Goal: Task Accomplishment & Management: Manage account settings

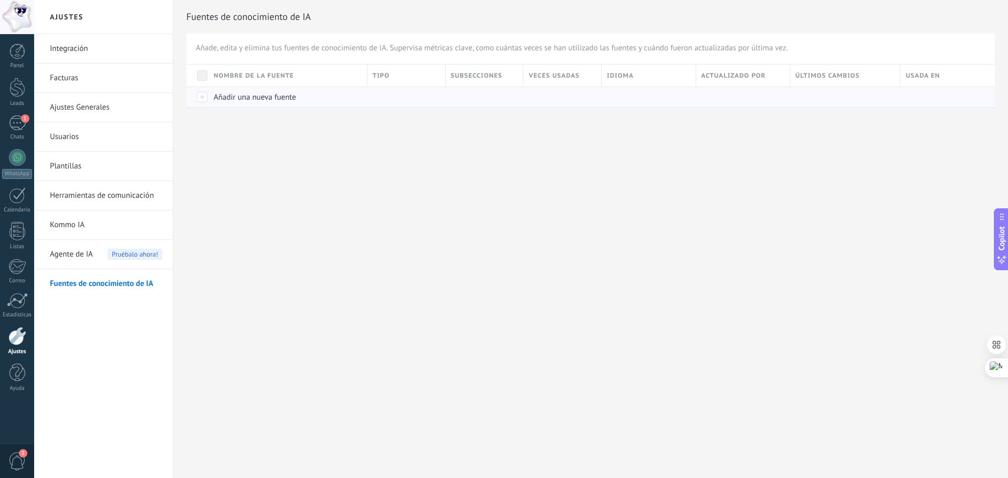
click at [227, 101] on span "Añadir una nueva fuente" at bounding box center [255, 97] width 82 height 10
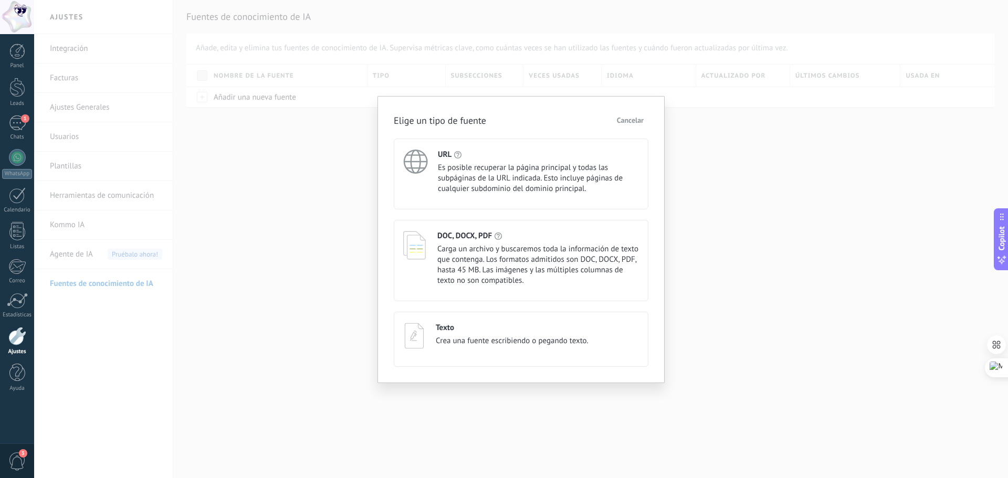
click at [460, 161] on div "URL Es posible recuperar la página principal y todas las subpáginas de la URL i…" at bounding box center [538, 172] width 201 height 45
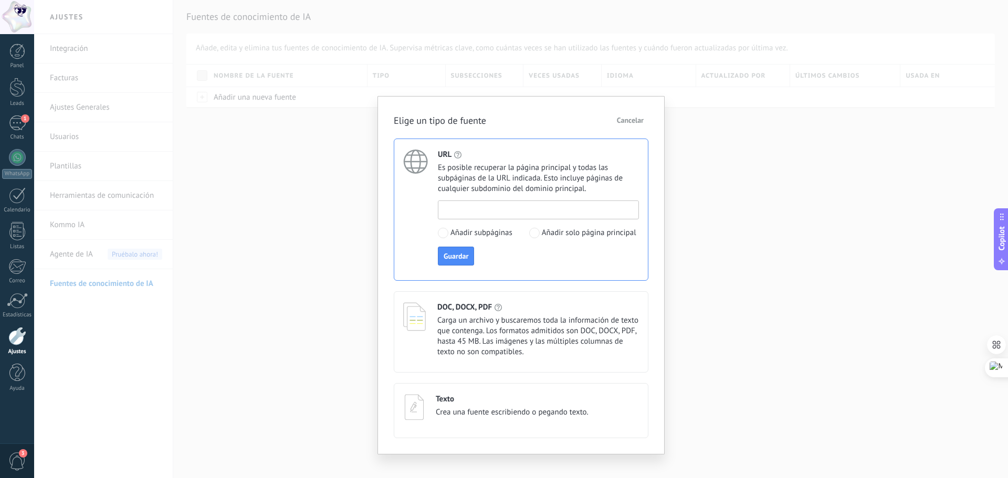
click at [470, 207] on input at bounding box center [538, 209] width 200 height 17
paste input "**********"
type input "**********"
click at [458, 256] on span "Guardar" at bounding box center [456, 255] width 25 height 7
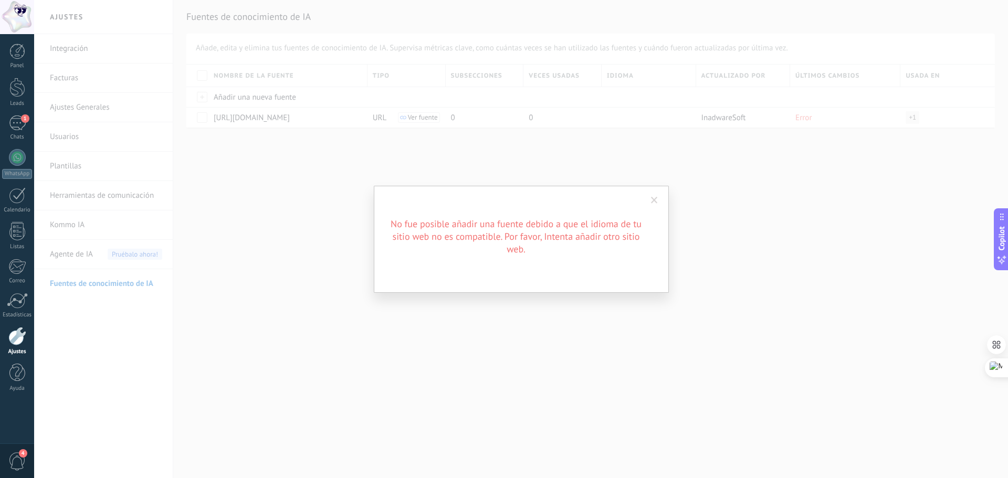
click at [649, 202] on span at bounding box center [654, 201] width 17 height 18
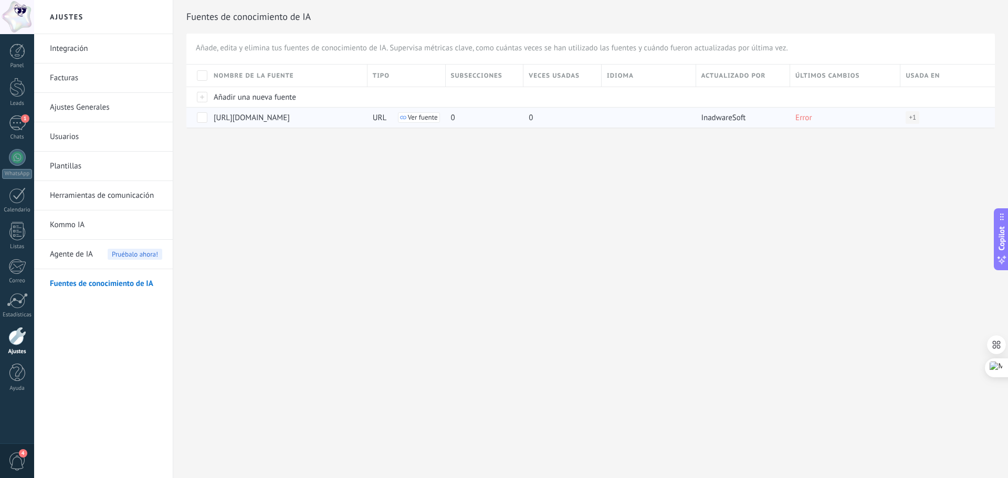
click at [432, 117] on span "Ver fuente" at bounding box center [423, 117] width 30 height 7
click at [202, 118] on span at bounding box center [202, 117] width 10 height 10
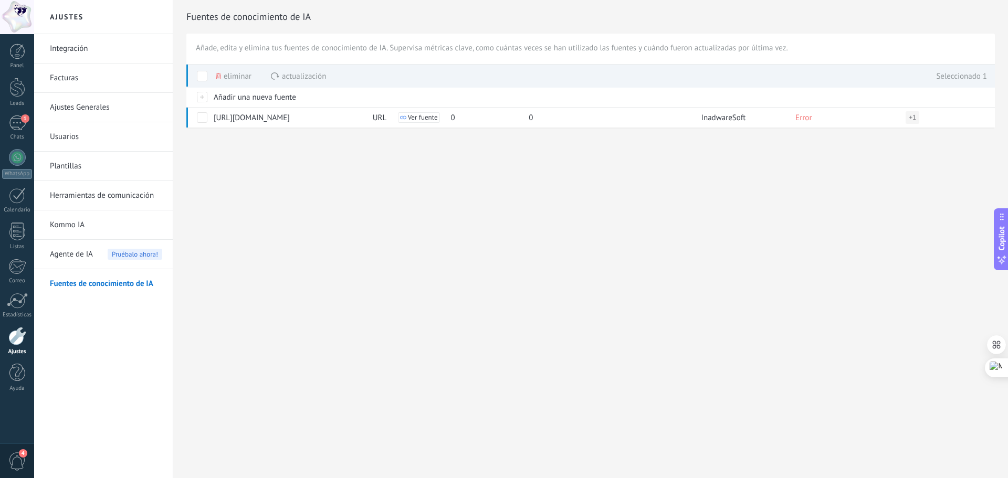
click at [283, 73] on span "Actualización" at bounding box center [304, 76] width 44 height 20
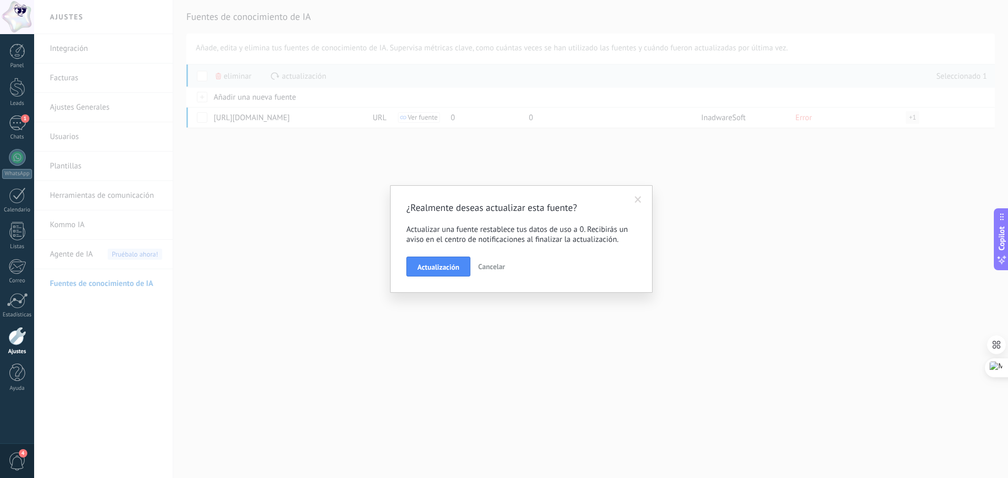
click at [497, 268] on span "Cancelar" at bounding box center [491, 266] width 27 height 9
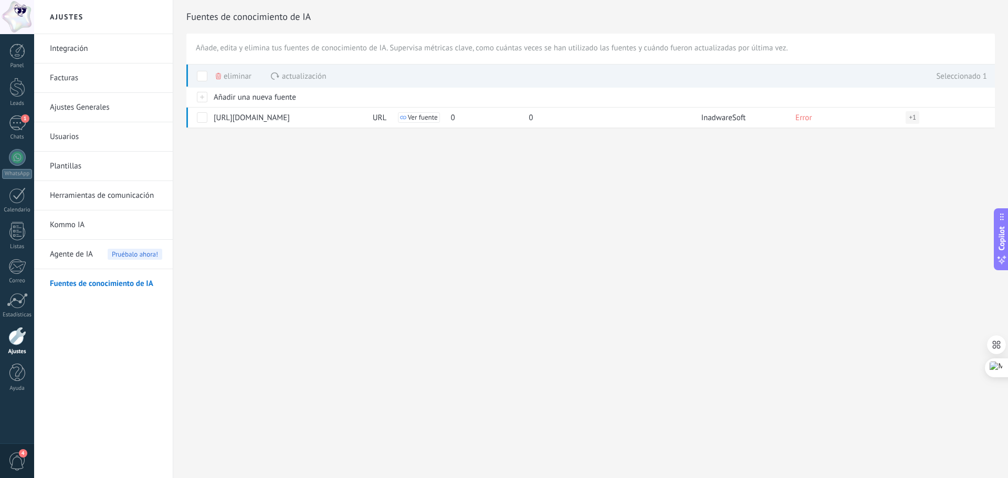
click at [298, 76] on span "Actualización" at bounding box center [304, 76] width 44 height 20
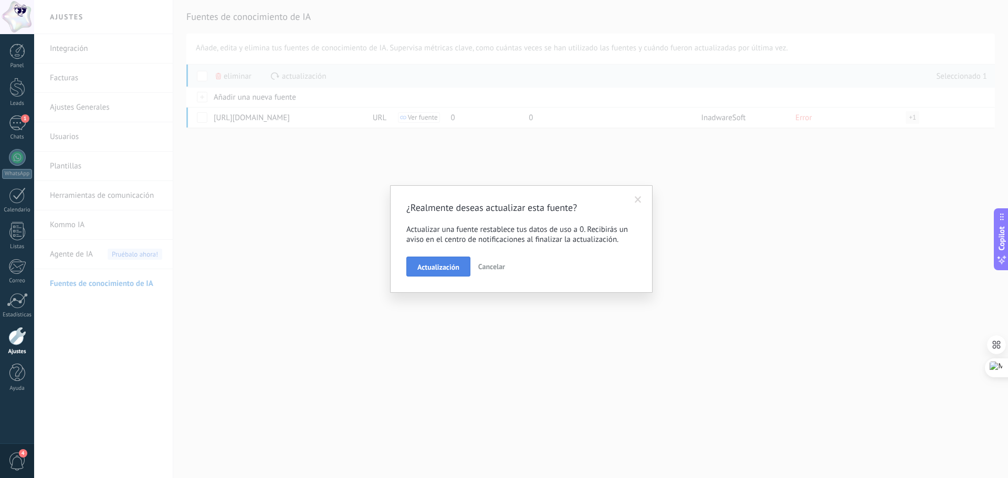
click at [455, 269] on span "Actualización" at bounding box center [438, 267] width 42 height 7
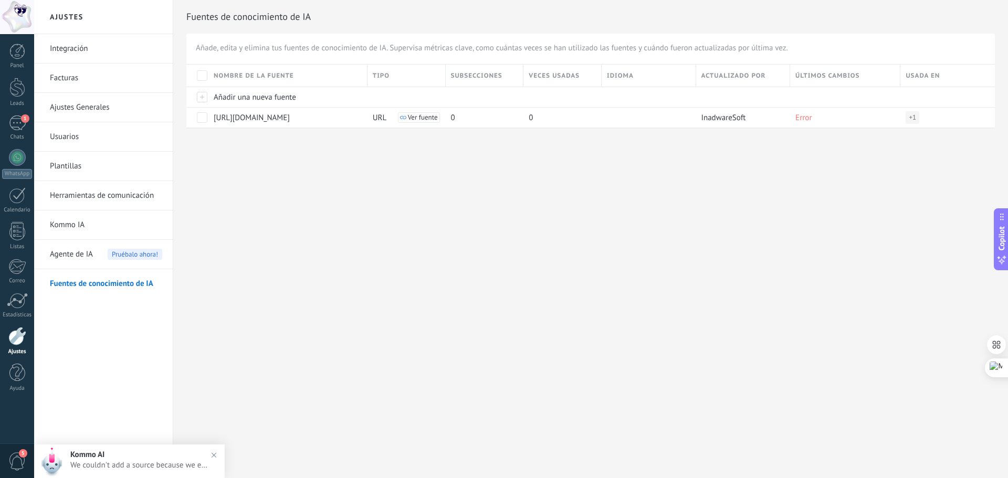
click at [183, 465] on span "We couldn't add a source because we encountered an error while accessing the we…" at bounding box center [139, 465] width 139 height 10
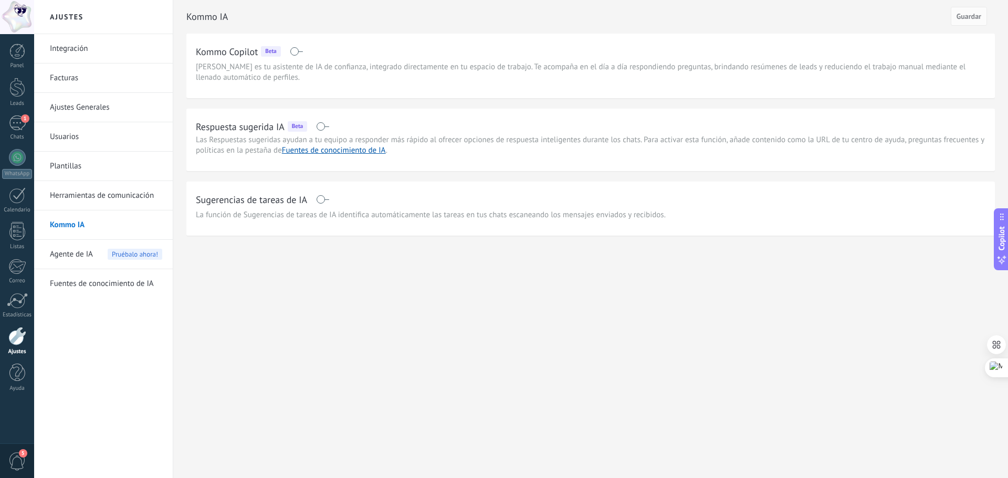
click at [79, 279] on link "Fuentes de conocimiento de IA" at bounding box center [106, 283] width 112 height 29
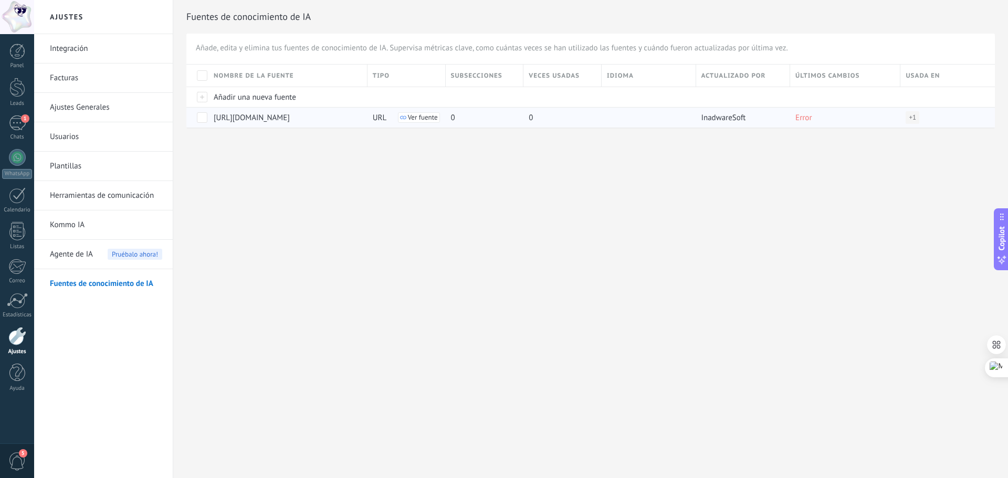
click at [205, 120] on span at bounding box center [202, 117] width 10 height 10
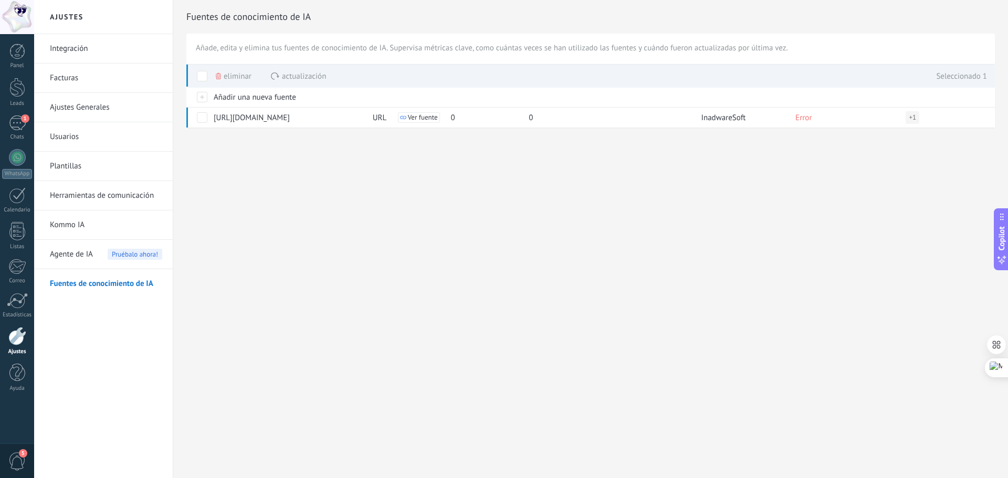
click at [234, 80] on span "Eliminar" at bounding box center [238, 76] width 28 height 20
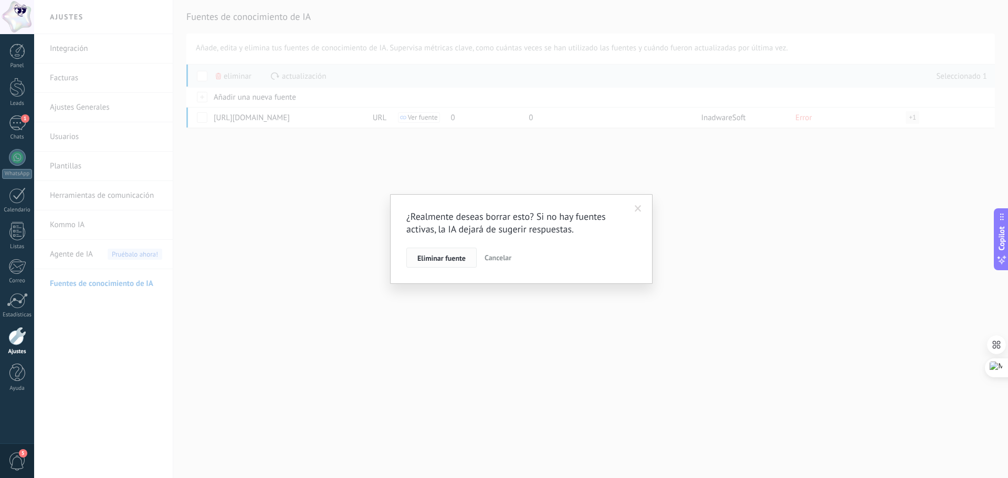
click at [462, 255] on span "Eliminar fuente" at bounding box center [441, 258] width 48 height 7
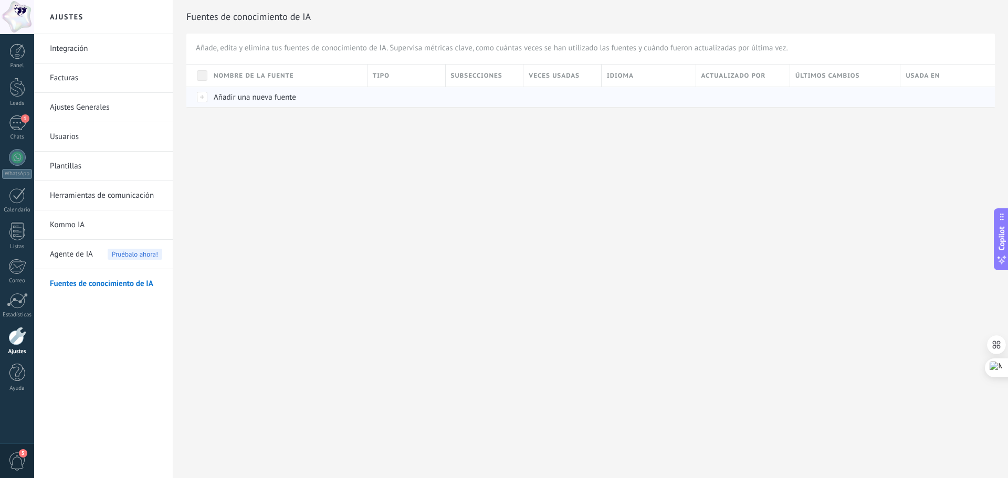
click at [204, 96] on div at bounding box center [197, 97] width 22 height 20
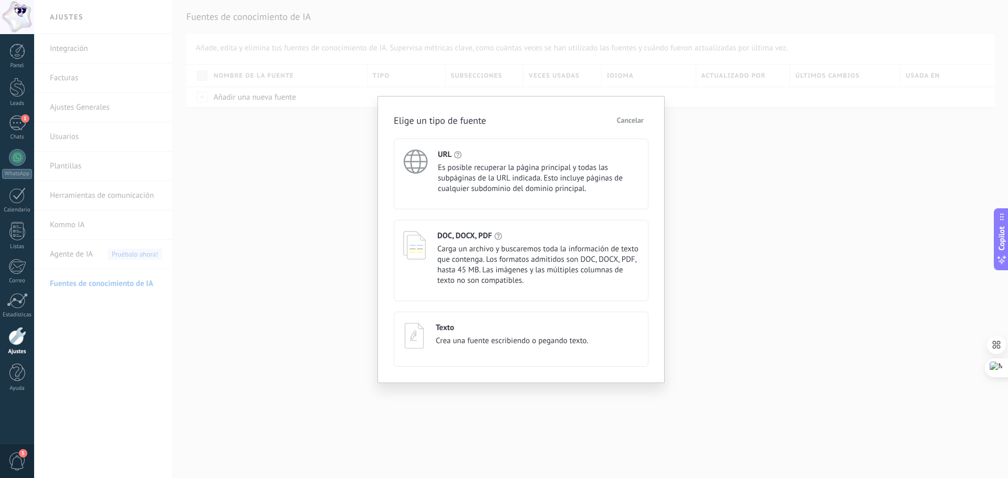
click at [489, 179] on span "Es posible recuperar la página principal y todas las subpáginas de la URL indic…" at bounding box center [538, 178] width 201 height 31
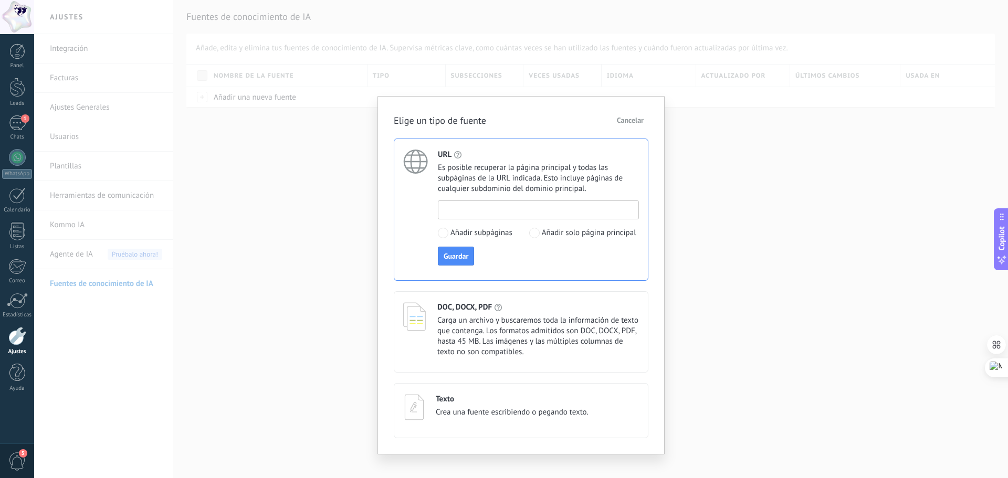
click at [480, 208] on input at bounding box center [538, 209] width 200 height 17
paste input "**********"
type input "**********"
click at [540, 233] on label "Añadir solo página principal" at bounding box center [582, 233] width 107 height 10
click at [456, 259] on span "Guardar" at bounding box center [456, 255] width 25 height 7
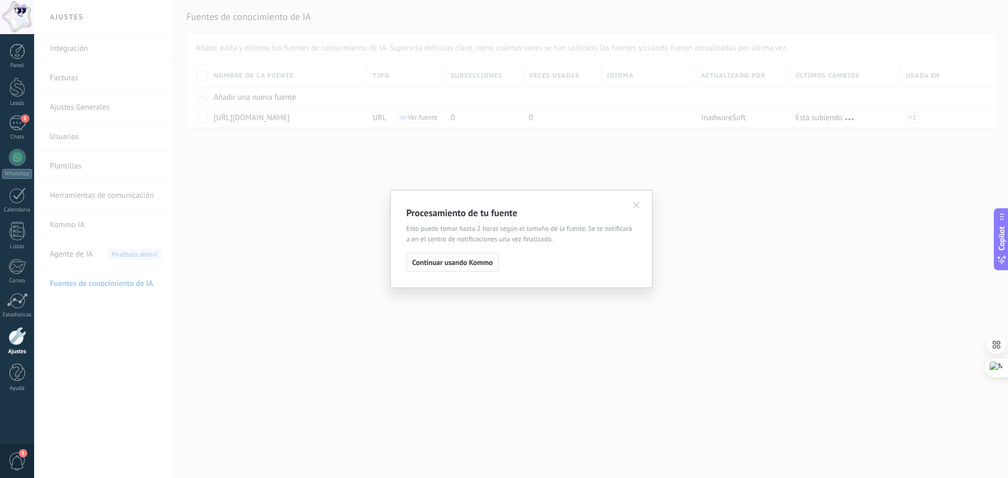
click at [446, 266] on span "Continuar usando Kommo" at bounding box center [452, 262] width 81 height 7
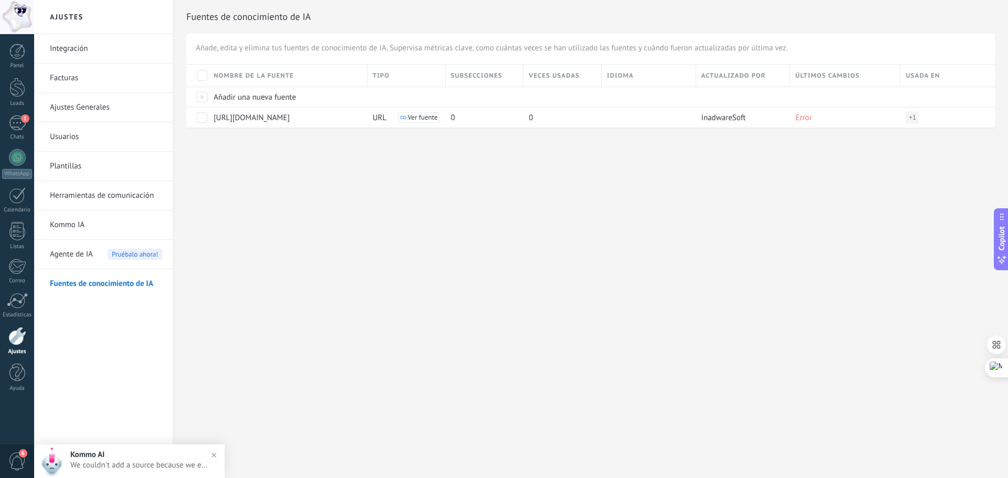
click at [155, 464] on span "We couldn't add a source because we encountered an error while accessing the we…" at bounding box center [139, 465] width 139 height 10
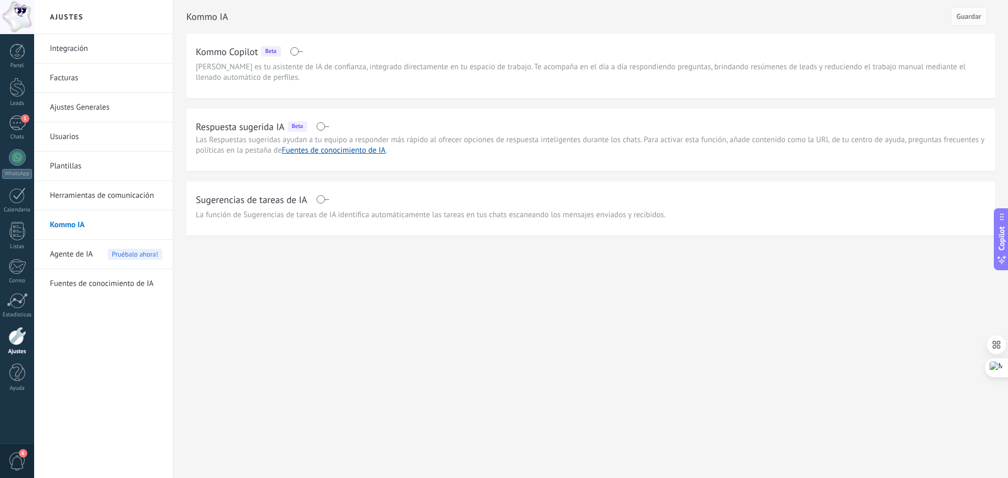
click at [291, 51] on span at bounding box center [296, 51] width 13 height 8
click at [319, 199] on span at bounding box center [322, 199] width 13 height 8
click at [982, 17] on button "Guardar" at bounding box center [969, 16] width 36 height 19
click at [114, 286] on link "Fuentes de conocimiento de IA" at bounding box center [106, 283] width 112 height 29
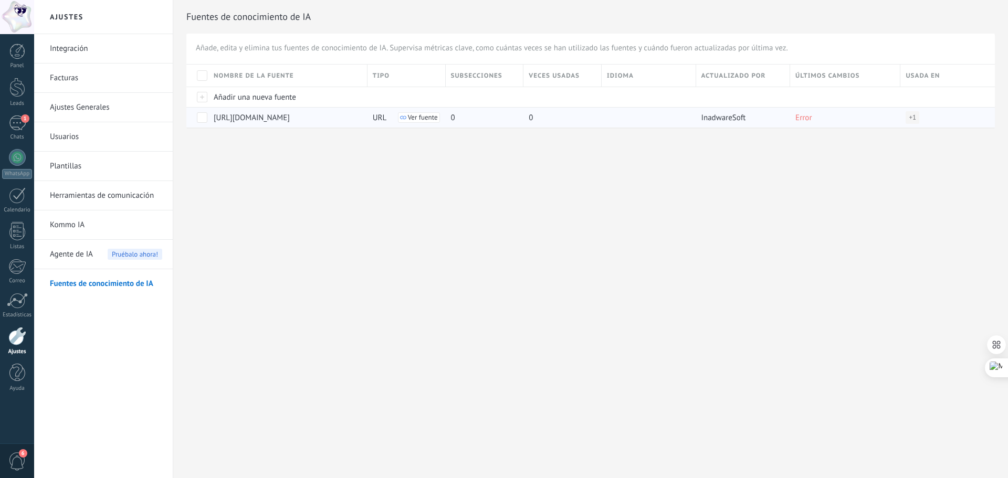
click at [201, 117] on span at bounding box center [202, 117] width 10 height 10
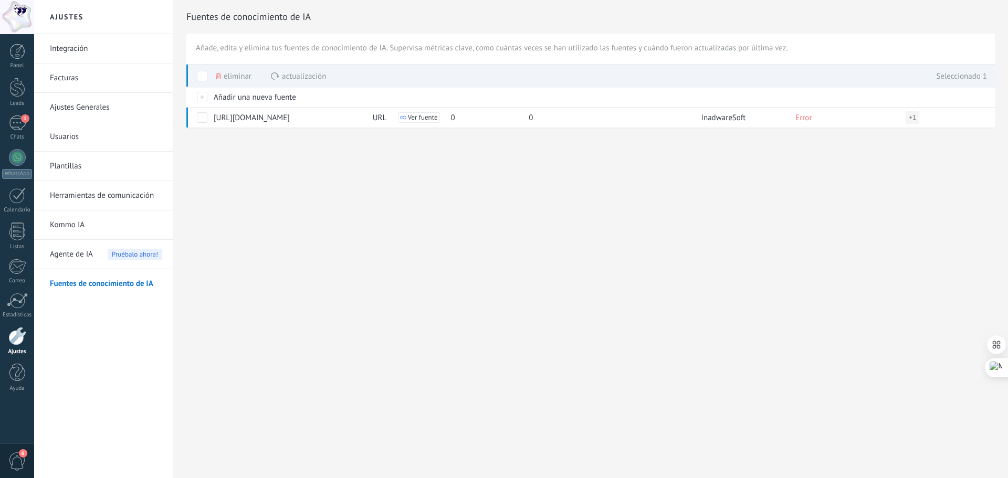
click at [312, 80] on span "Actualización" at bounding box center [304, 76] width 44 height 20
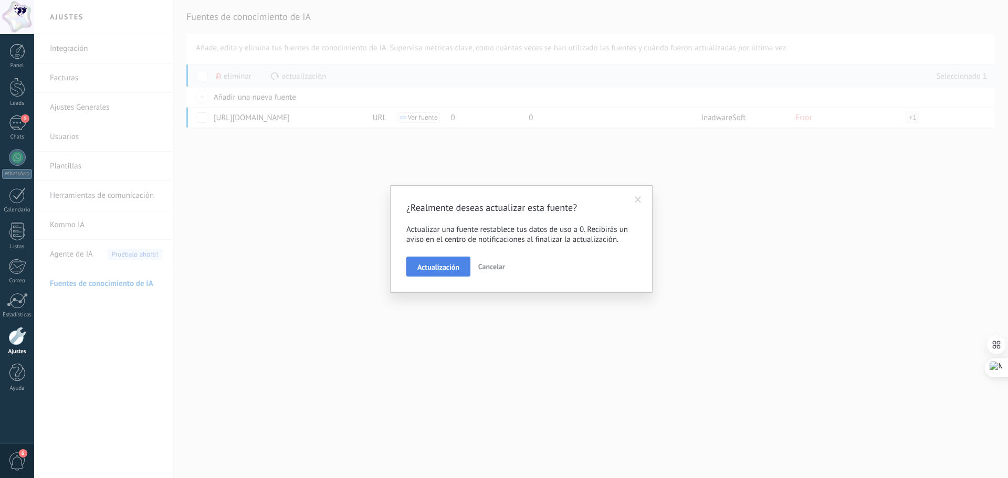
click at [455, 273] on button "Actualización" at bounding box center [438, 267] width 64 height 20
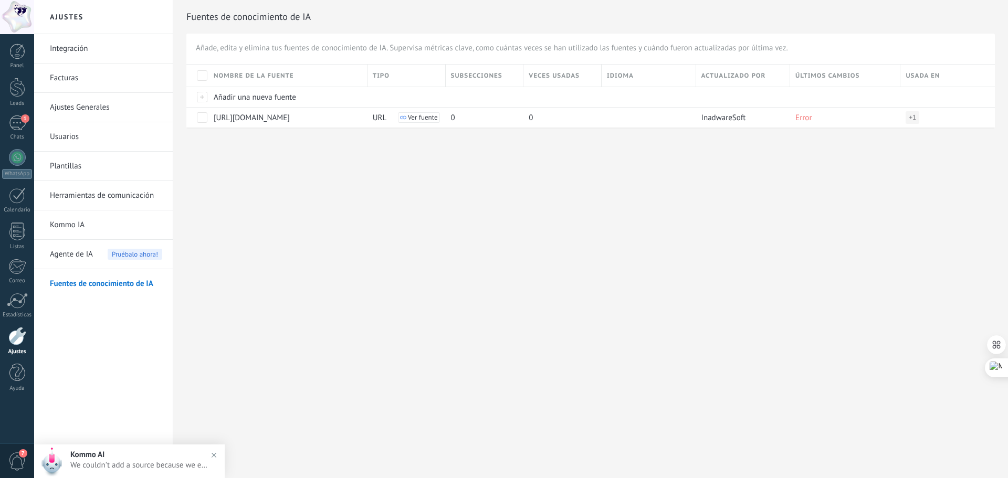
click at [80, 450] on span "Kommo AI" at bounding box center [87, 455] width 34 height 10
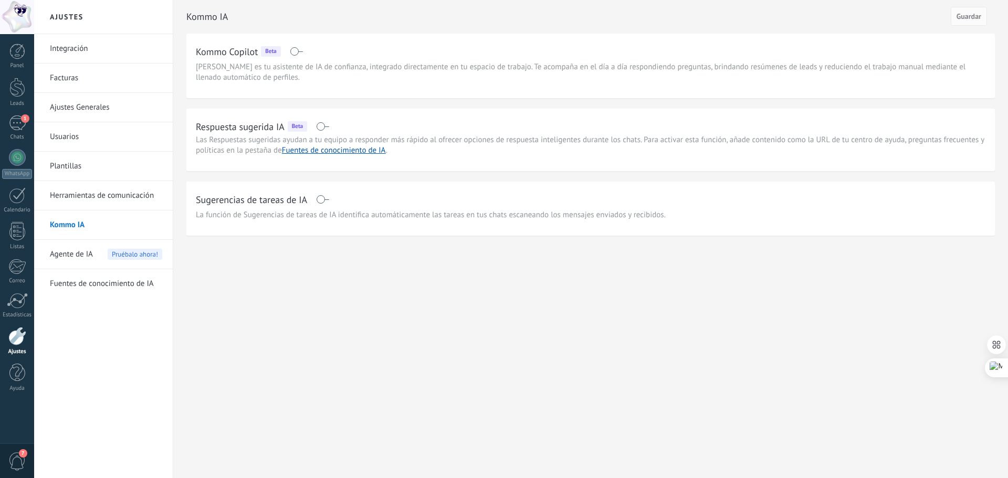
click at [66, 286] on link "Fuentes de conocimiento de IA" at bounding box center [106, 283] width 112 height 29
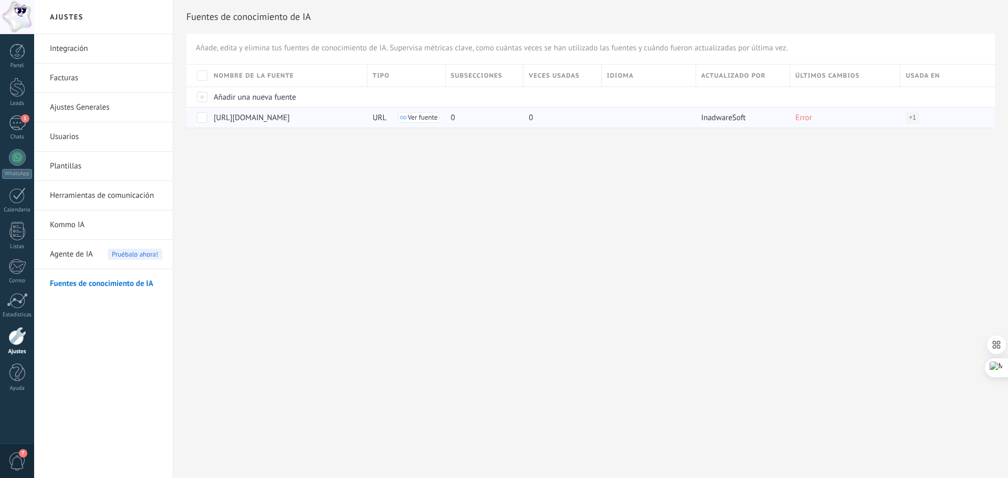
click at [201, 116] on span at bounding box center [202, 117] width 10 height 10
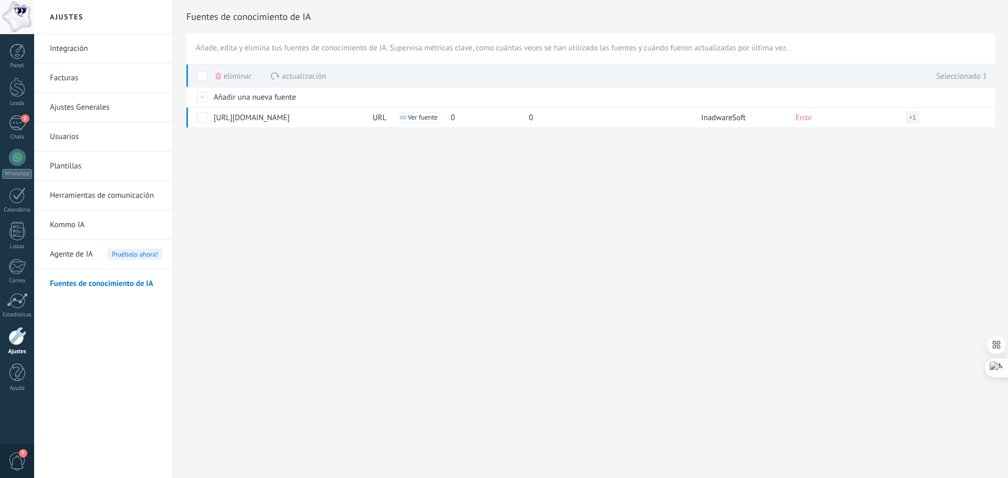
click at [290, 74] on span "Actualización" at bounding box center [304, 76] width 44 height 20
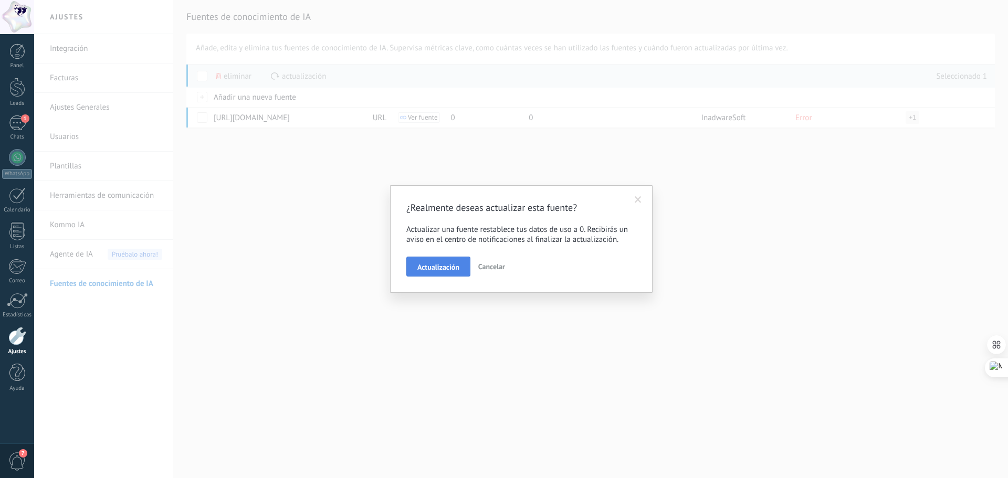
click at [453, 270] on span "Actualización" at bounding box center [438, 267] width 42 height 7
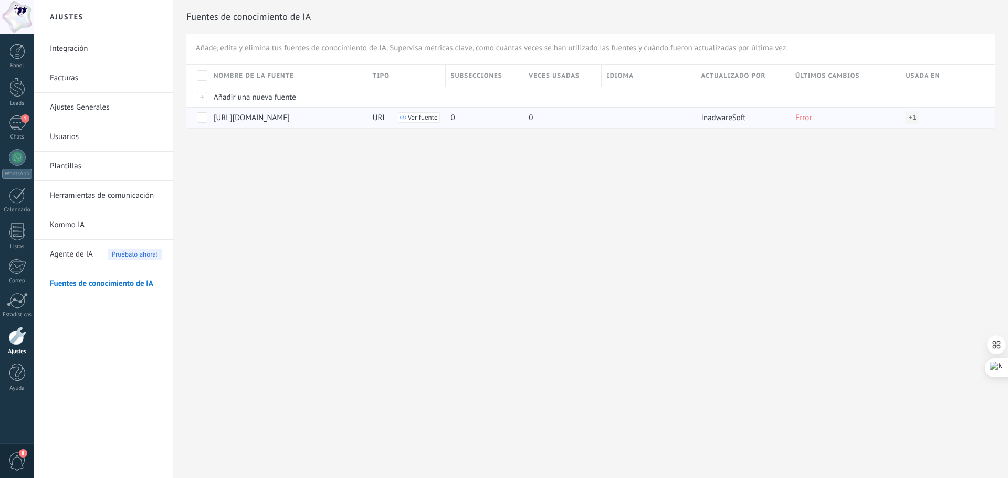
click at [202, 121] on span at bounding box center [202, 117] width 10 height 10
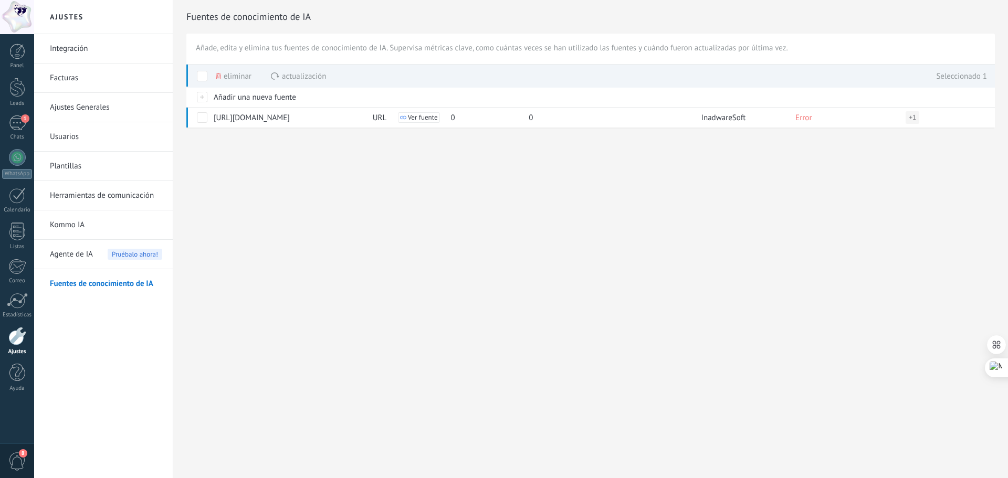
click at [220, 73] on icon at bounding box center [218, 76] width 5 height 6
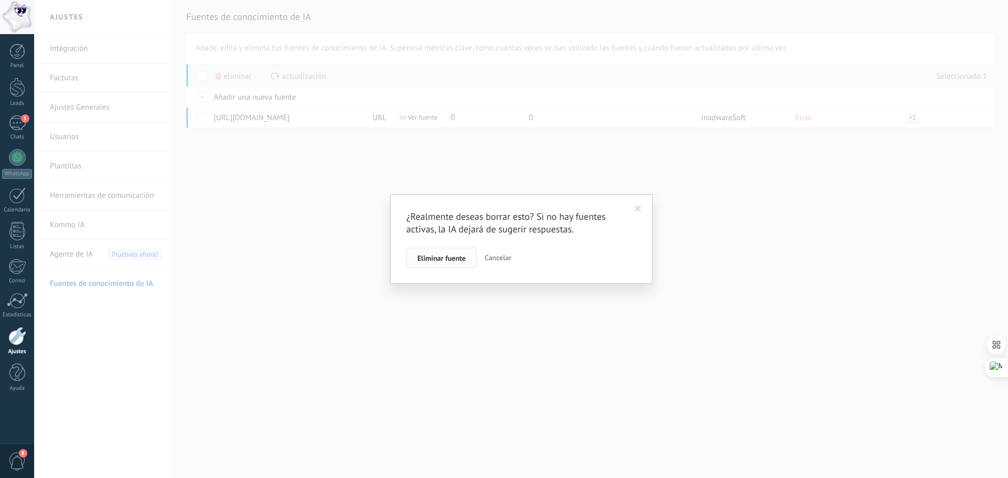
click at [466, 259] on button "Eliminar fuente" at bounding box center [441, 258] width 70 height 20
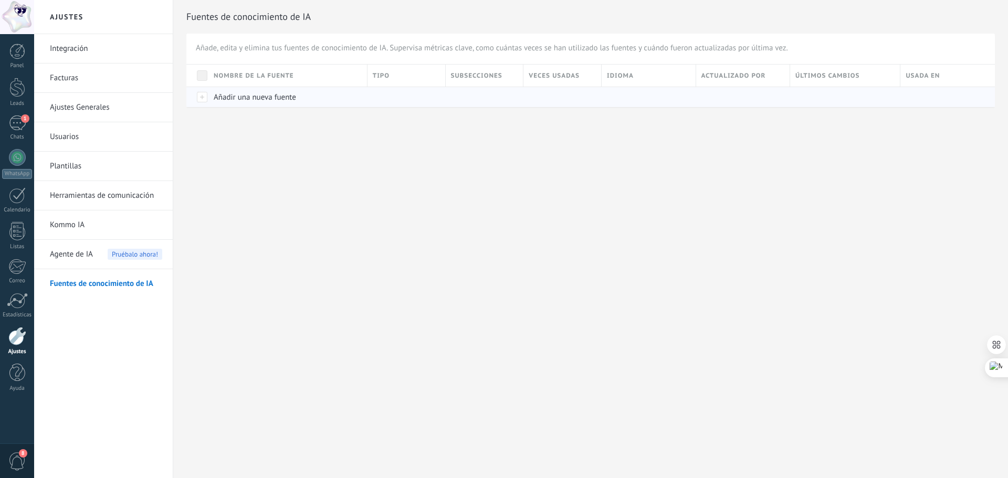
click at [199, 97] on div at bounding box center [197, 97] width 22 height 20
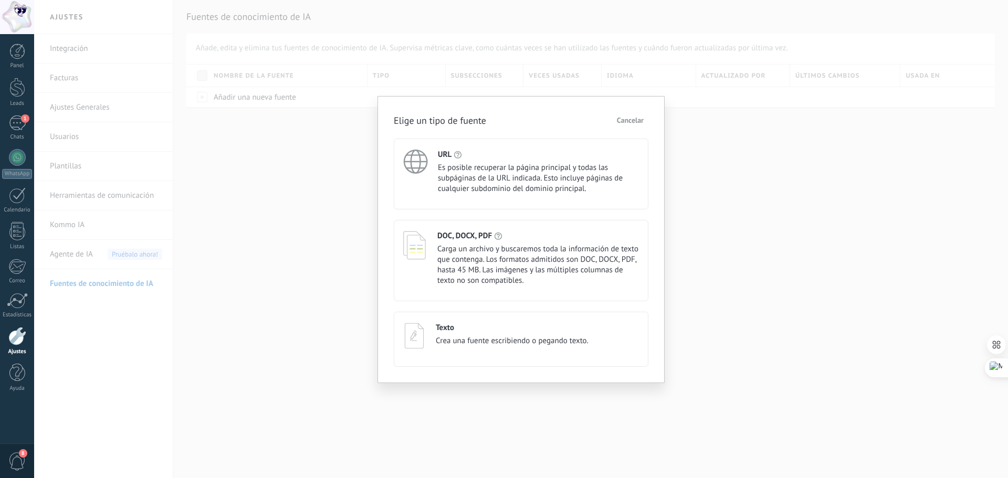
click at [531, 263] on span "Carga un archivo y buscaremos toda la información de texto que contenga. Los fo…" at bounding box center [538, 265] width 202 height 42
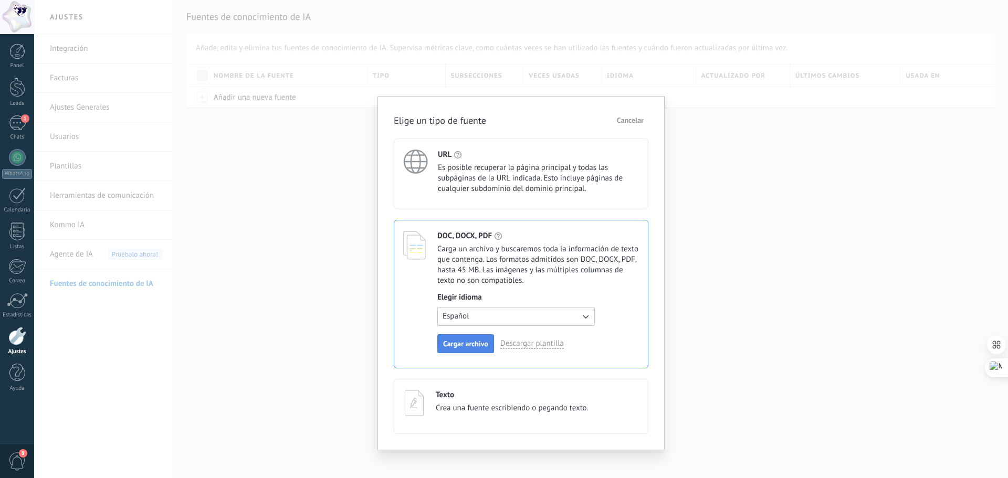
click at [478, 346] on span "Cargar archivo" at bounding box center [465, 343] width 45 height 7
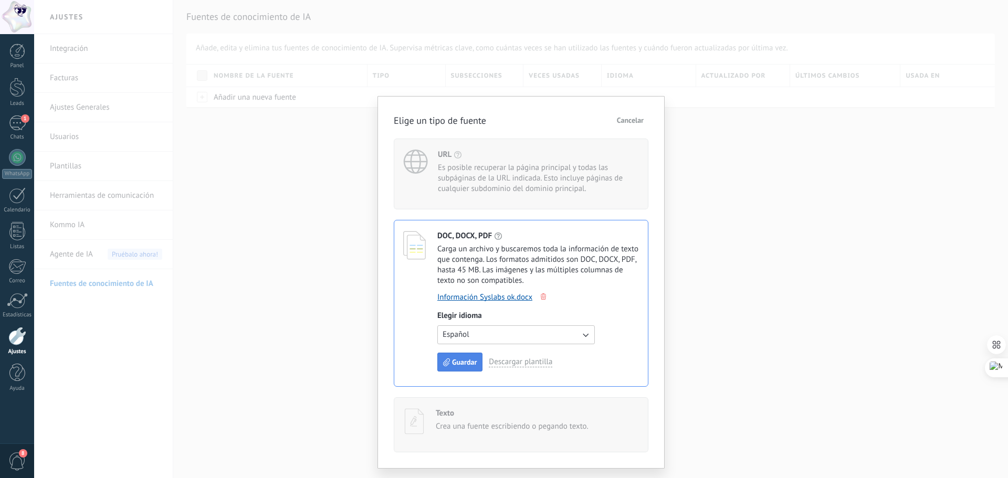
click at [462, 361] on span "Guardar" at bounding box center [464, 362] width 25 height 7
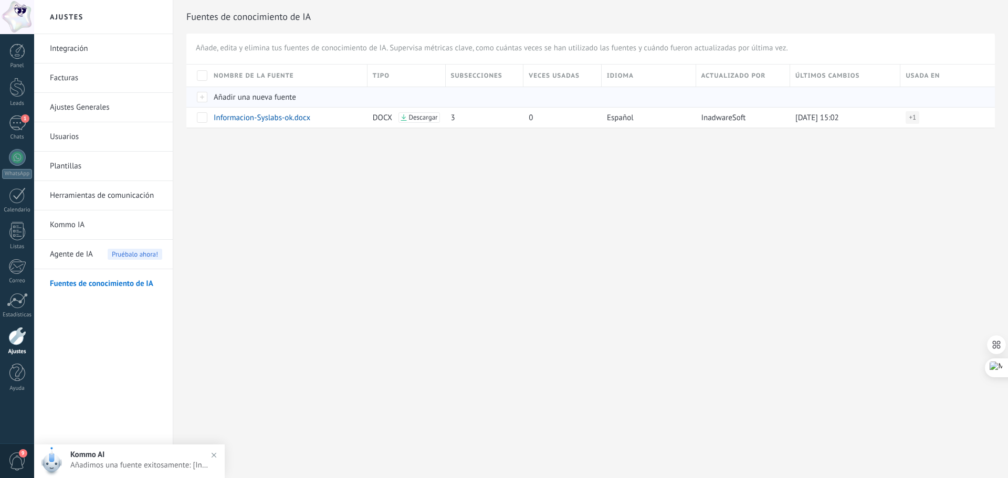
click at [227, 95] on span "Añadir una nueva fuente" at bounding box center [255, 97] width 82 height 10
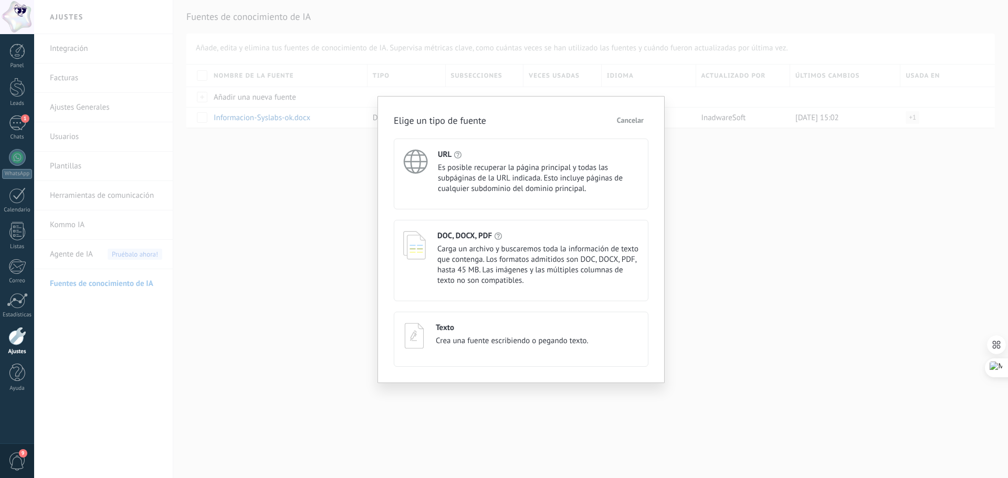
click at [486, 240] on h4 "DOC, DOCX, PDF" at bounding box center [464, 236] width 55 height 10
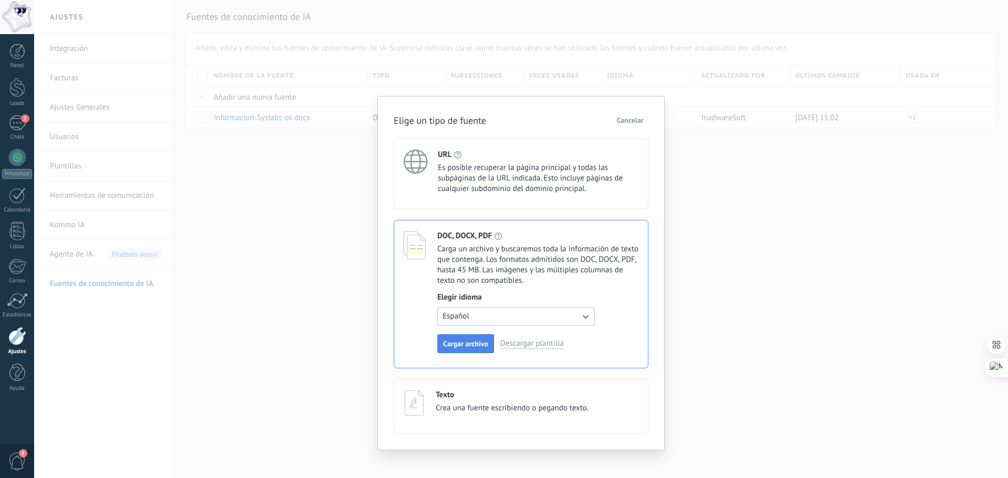
click at [467, 344] on span "Cargar archivo" at bounding box center [465, 343] width 45 height 7
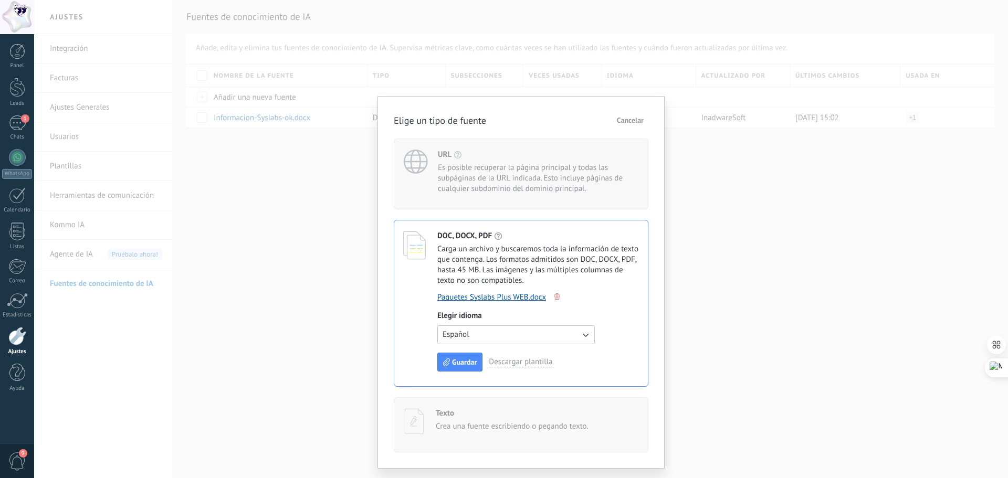
drag, startPoint x: 461, startPoint y: 359, endPoint x: 489, endPoint y: 353, distance: 29.0
click at [461, 359] on span "Guardar" at bounding box center [464, 362] width 25 height 7
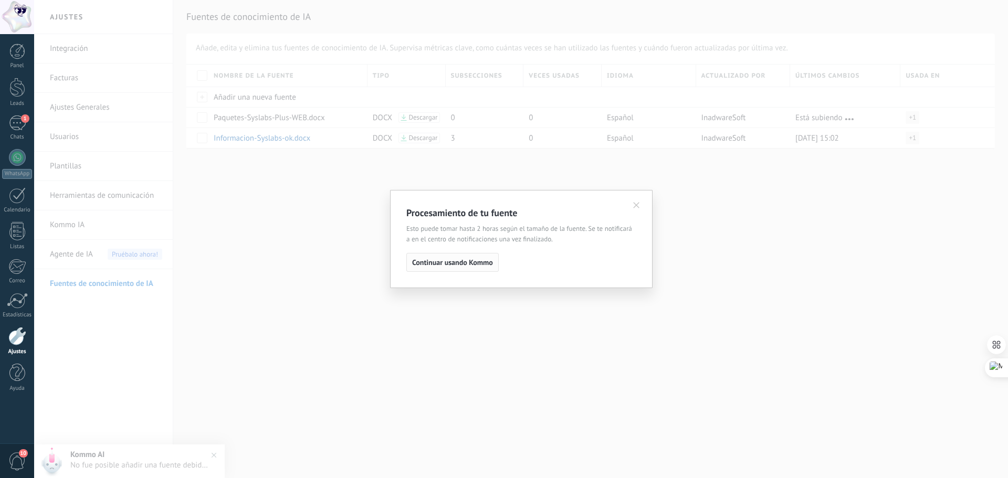
click at [476, 266] on span "Continuar usando Kommo" at bounding box center [452, 262] width 81 height 7
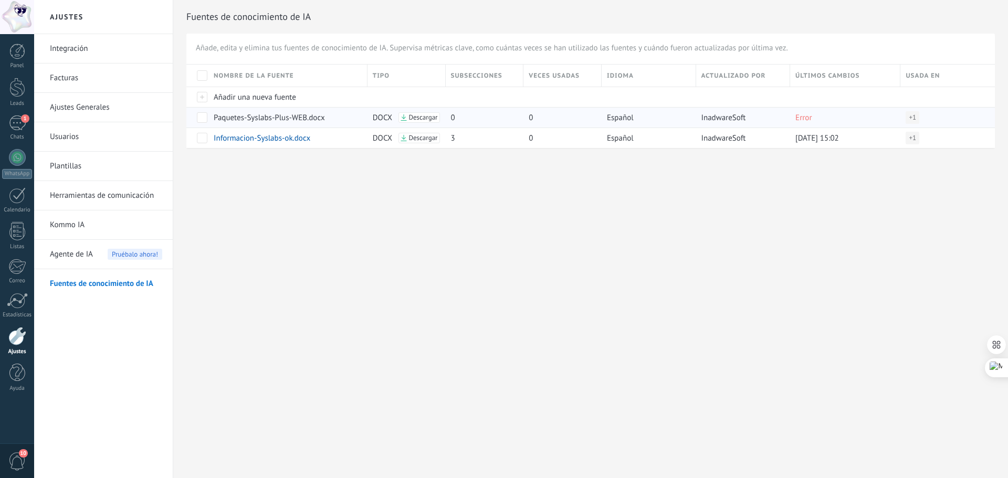
click at [201, 117] on span at bounding box center [202, 117] width 10 height 10
click at [230, 117] on span "Eliminar" at bounding box center [234, 117] width 28 height 20
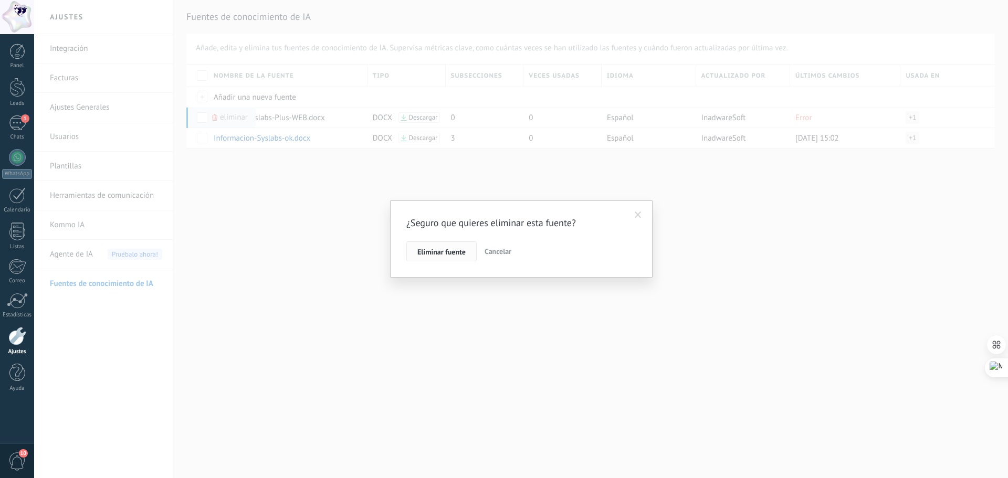
click at [456, 254] on span "Eliminar fuente" at bounding box center [441, 251] width 48 height 7
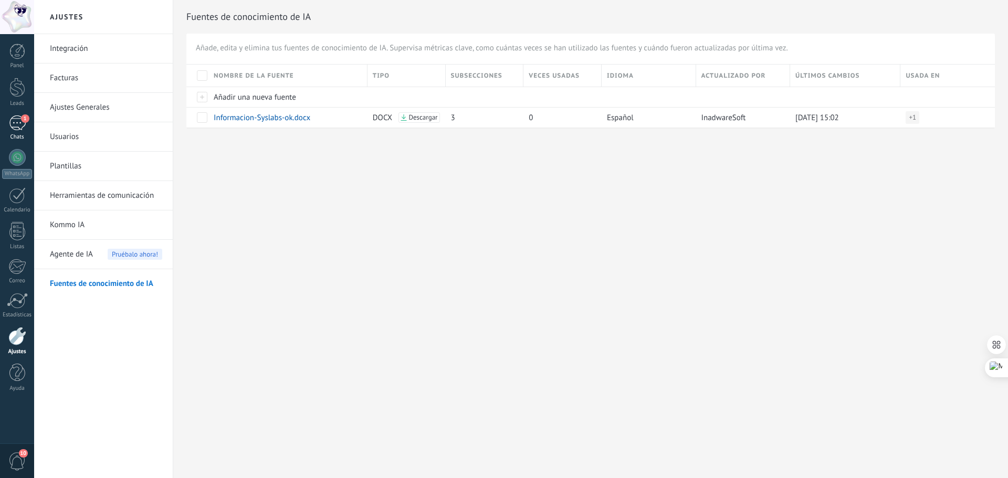
click at [14, 121] on div "1" at bounding box center [17, 122] width 17 height 15
click at [18, 55] on div at bounding box center [17, 52] width 16 height 16
click at [20, 54] on div at bounding box center [17, 52] width 16 height 16
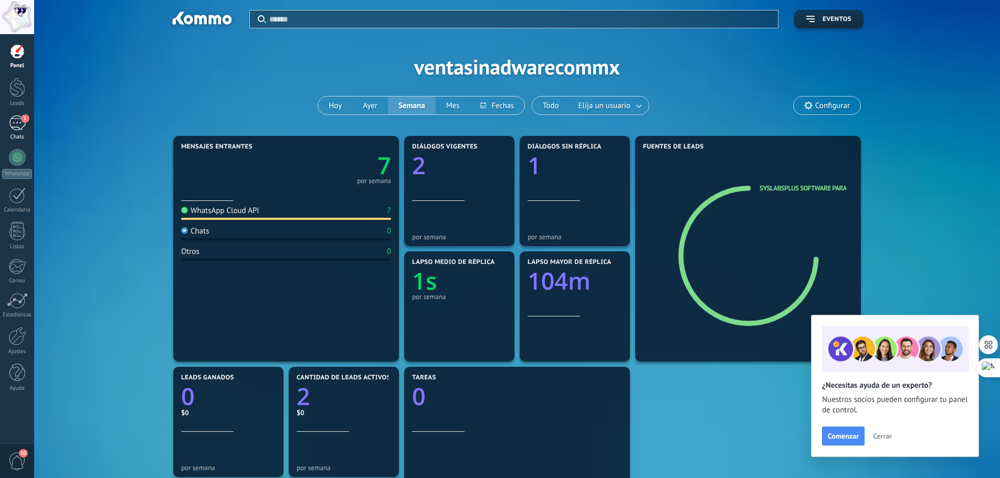
click at [24, 124] on div "1" at bounding box center [17, 122] width 17 height 15
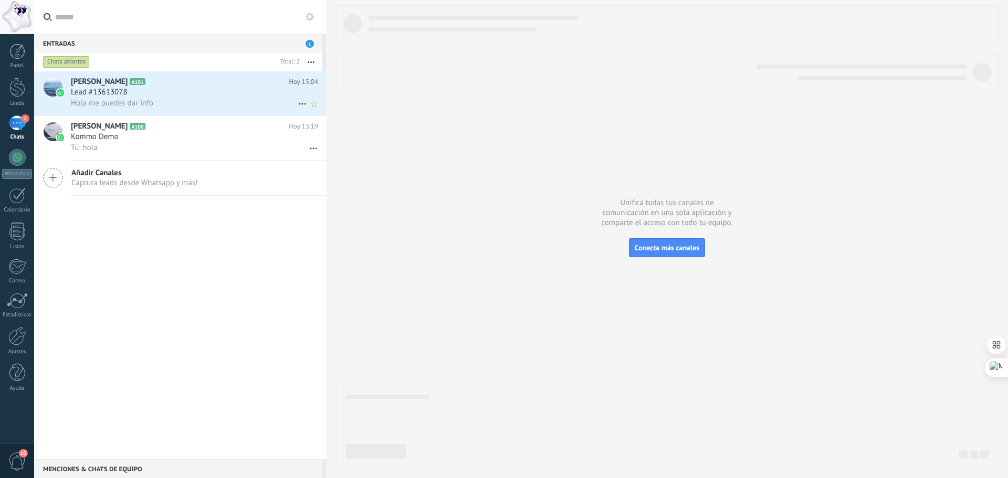
click at [299, 103] on icon at bounding box center [302, 104] width 13 height 13
click at [322, 127] on span "Conversación cerrada" at bounding box center [348, 130] width 71 height 21
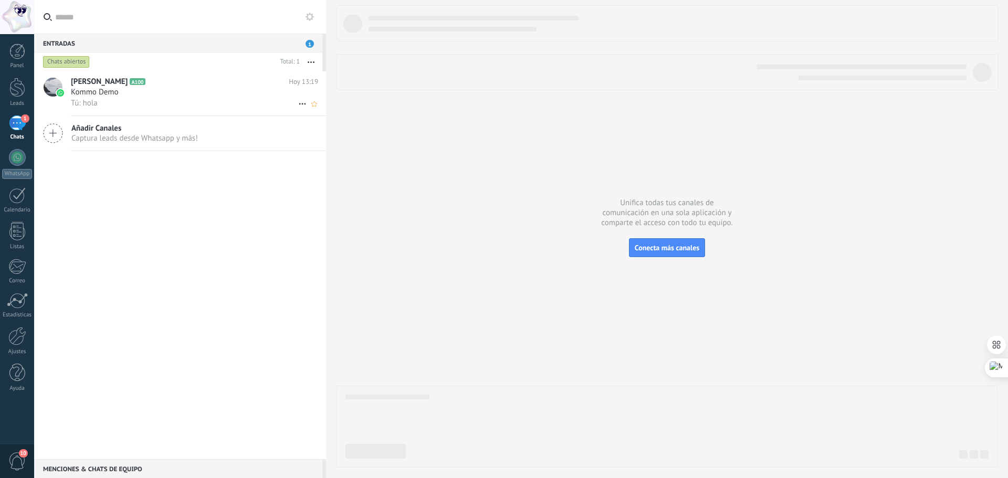
click at [300, 101] on icon at bounding box center [302, 104] width 13 height 13
click at [320, 109] on span "Conversación cerrada" at bounding box center [348, 109] width 71 height 21
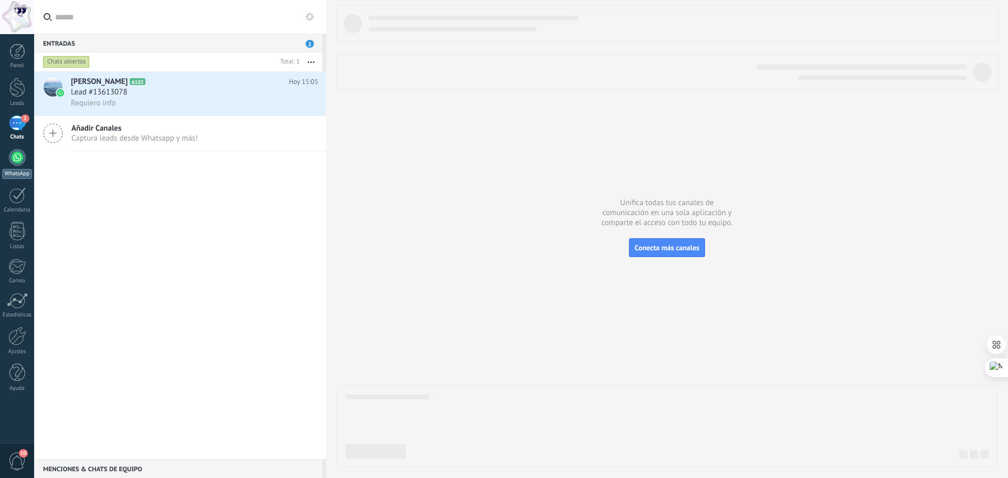
click at [22, 153] on div at bounding box center [17, 157] width 17 height 17
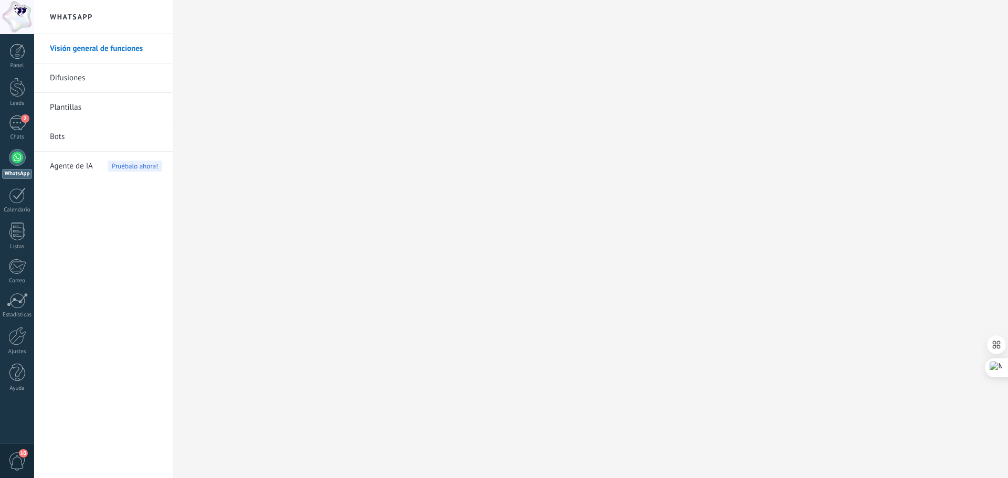
click at [62, 136] on link "Bots" at bounding box center [106, 136] width 112 height 29
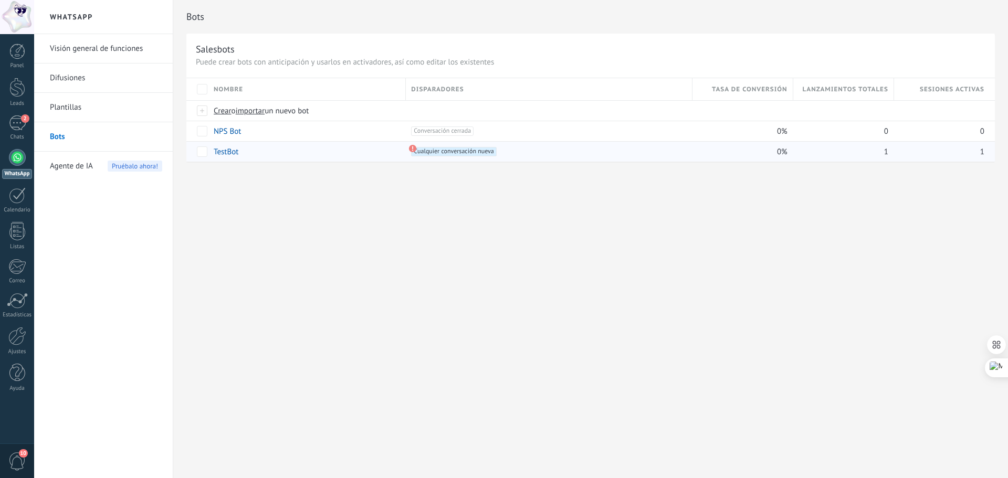
click at [227, 151] on link "TestBot" at bounding box center [226, 152] width 25 height 10
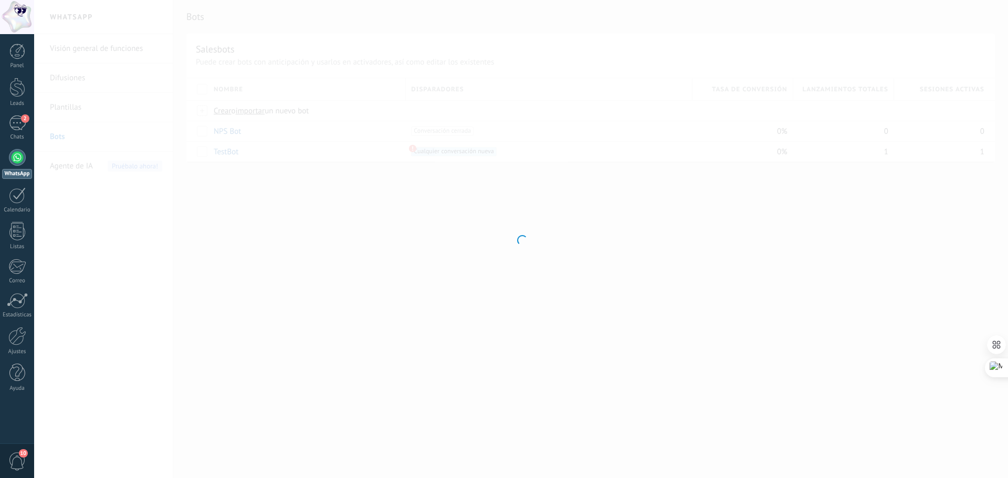
type input "*******"
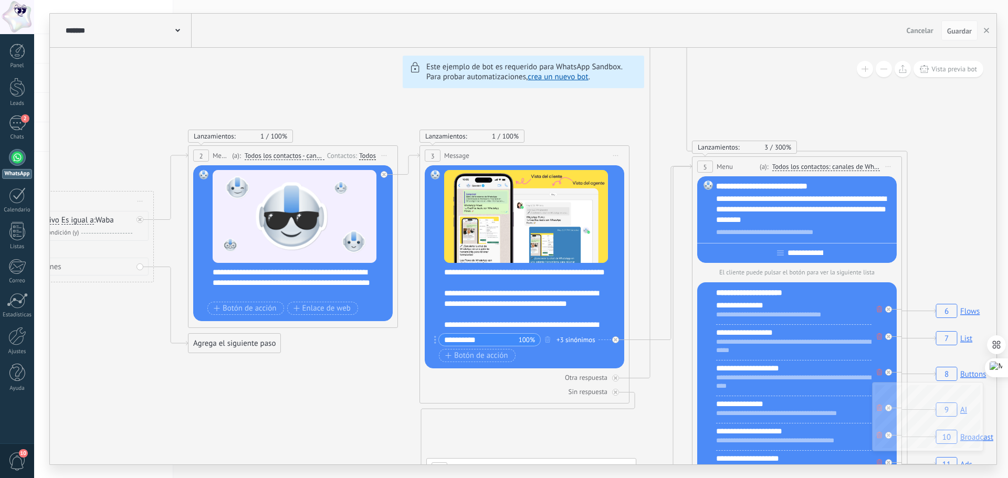
click at [919, 33] on span "Cancelar" at bounding box center [920, 30] width 27 height 9
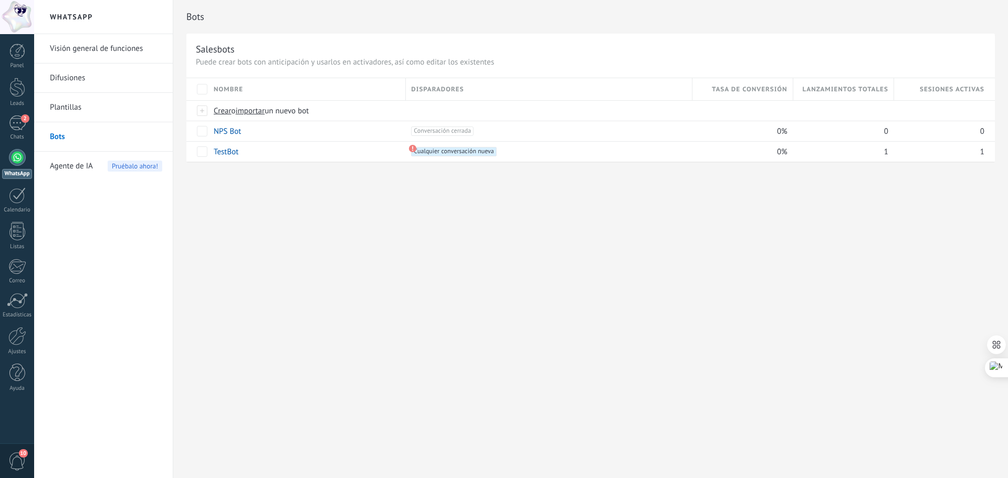
click at [57, 167] on span "Agente de IA" at bounding box center [71, 166] width 43 height 29
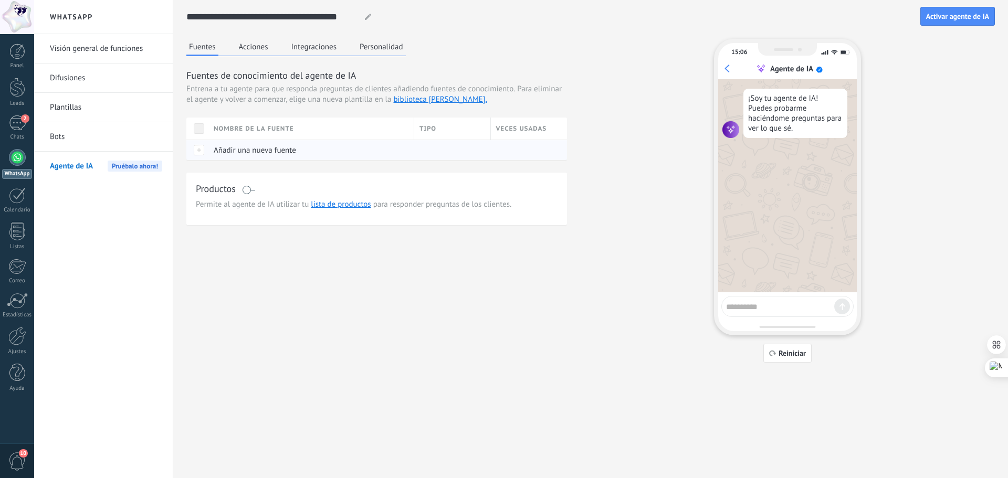
click at [197, 150] on div at bounding box center [197, 150] width 22 height 20
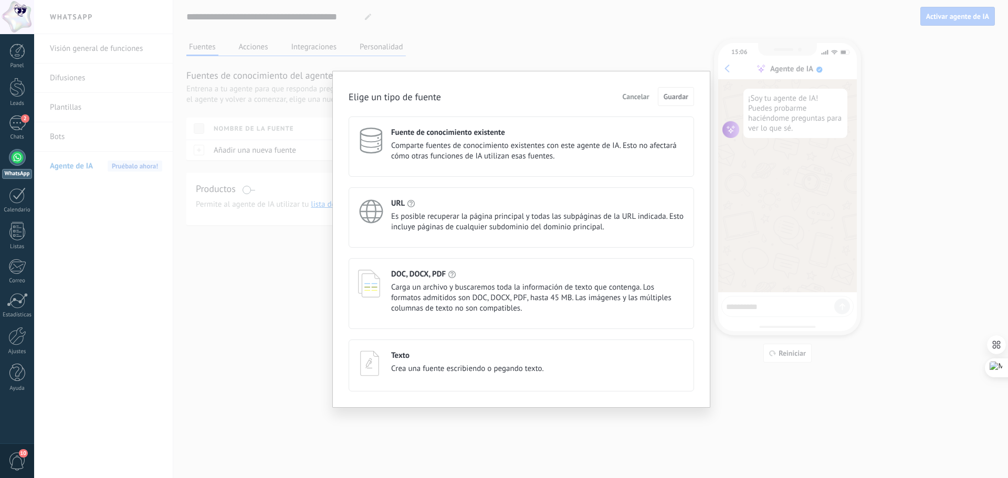
click at [440, 281] on div "DOC, DOCX, PDF Carga un archivo y buscaremos toda la información de texto que c…" at bounding box center [537, 291] width 293 height 45
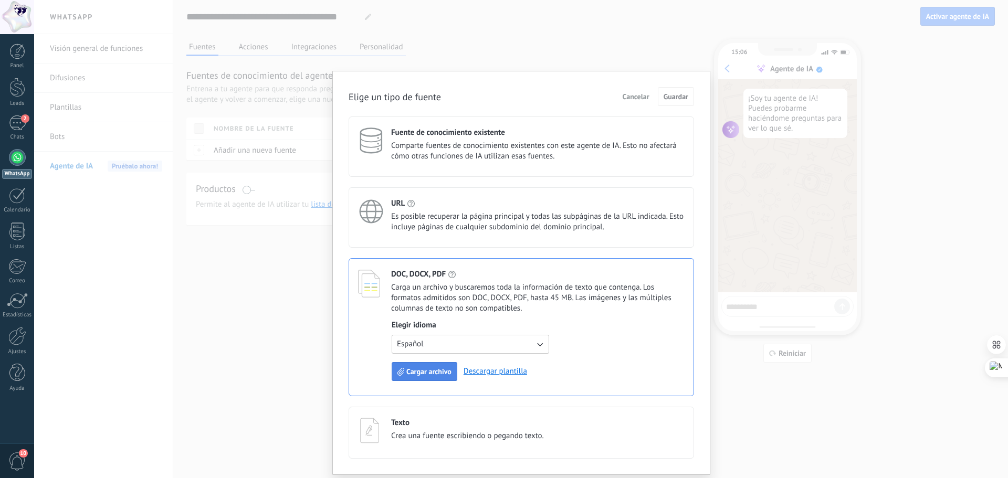
click at [431, 374] on span "Cargar archivo" at bounding box center [428, 371] width 45 height 7
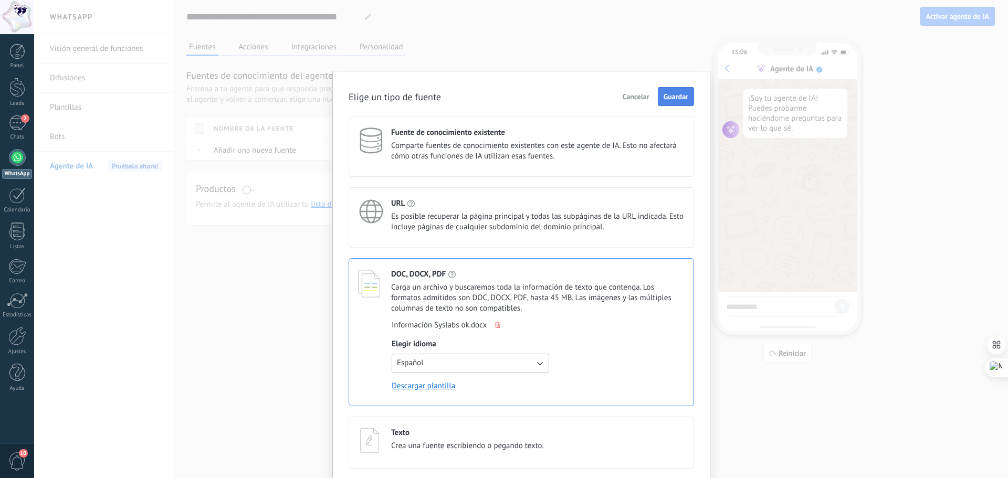
click at [679, 97] on span "Guardar" at bounding box center [675, 96] width 25 height 7
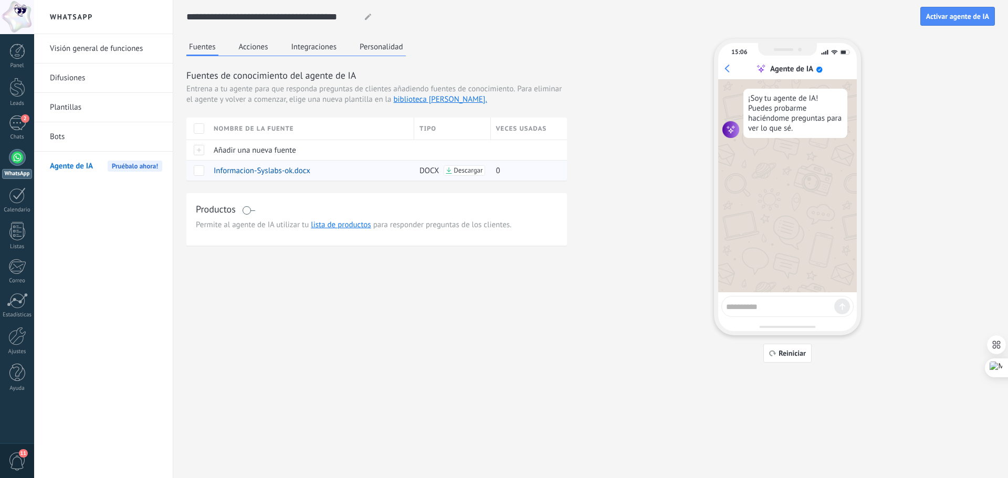
click at [197, 172] on span at bounding box center [199, 170] width 10 height 10
drag, startPoint x: 227, startPoint y: 320, endPoint x: 233, endPoint y: 308, distance: 13.2
click at [230, 317] on div "Fuentes Acciones Integraciones Personalidad Fuentes de conocimiento del agente …" at bounding box center [590, 201] width 808 height 324
click at [57, 136] on link "Bots" at bounding box center [106, 136] width 112 height 29
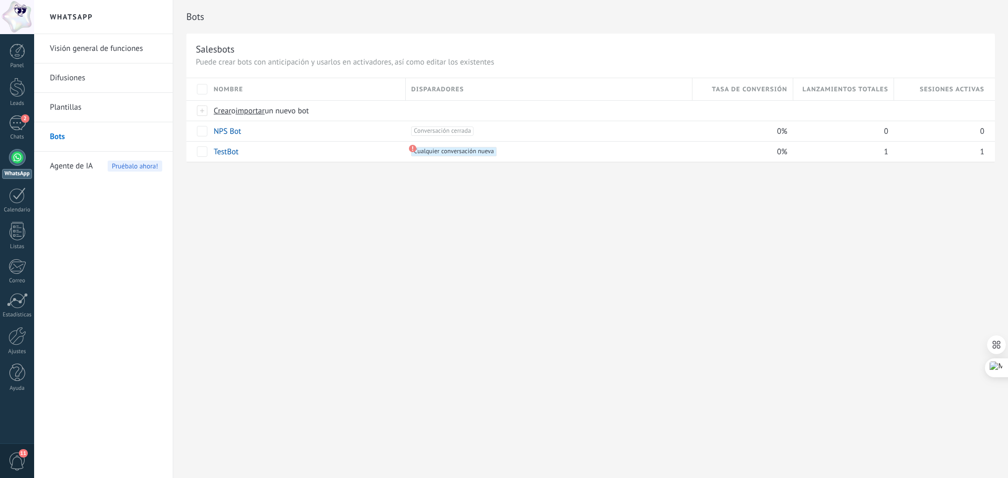
click at [90, 51] on link "Visión general de funciones" at bounding box center [106, 48] width 112 height 29
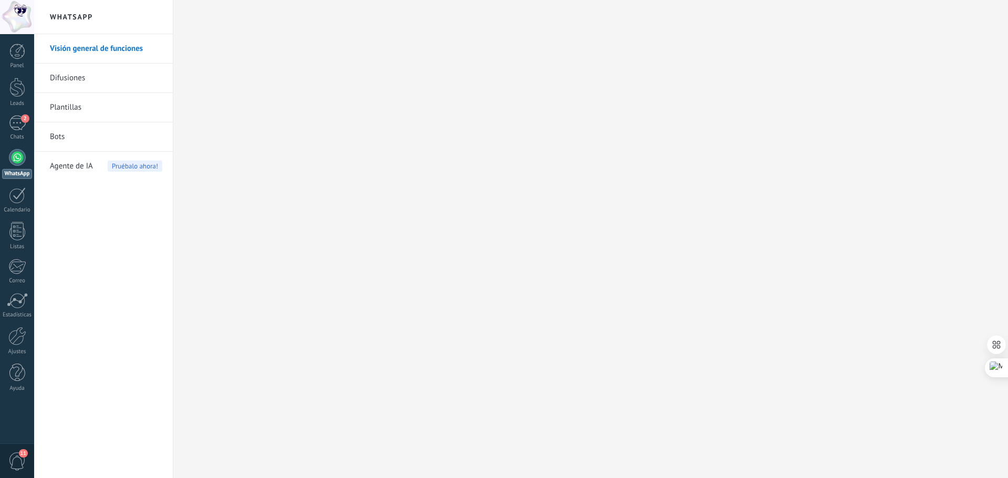
click at [83, 85] on link "Difusiones" at bounding box center [106, 78] width 112 height 29
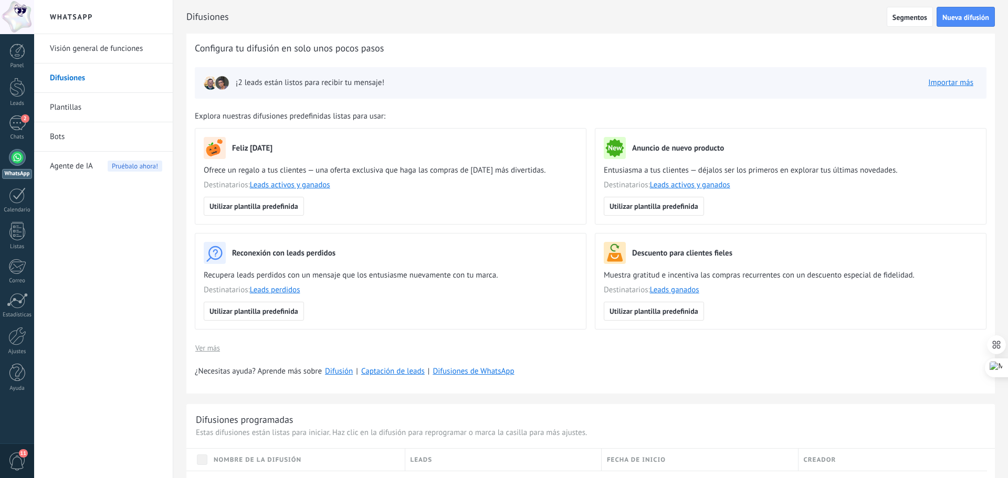
click at [75, 110] on link "Plantillas" at bounding box center [106, 107] width 112 height 29
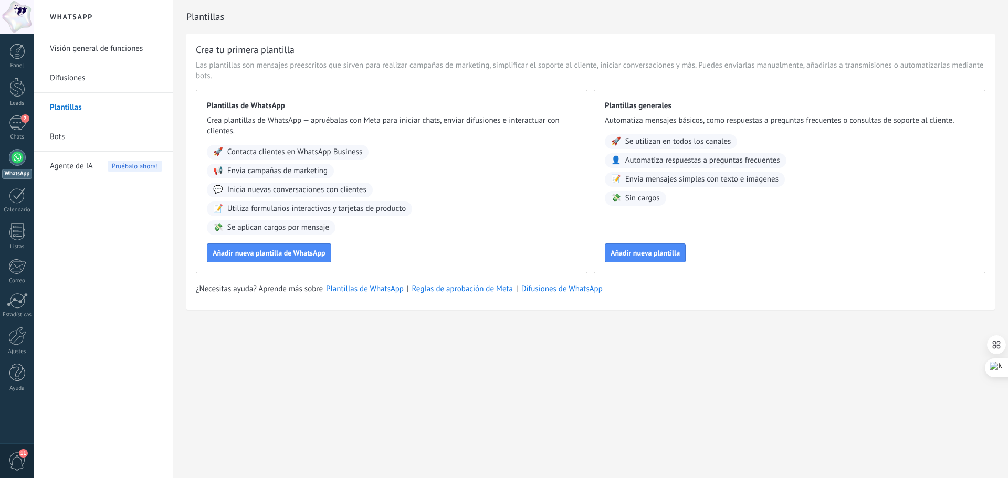
click at [69, 133] on link "Bots" at bounding box center [106, 136] width 112 height 29
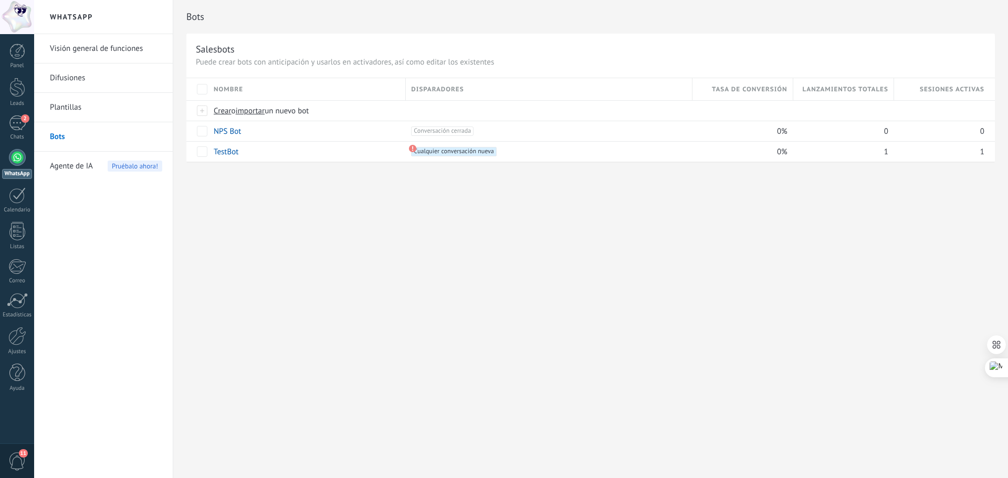
click at [67, 162] on span "Agente de IA" at bounding box center [71, 166] width 43 height 29
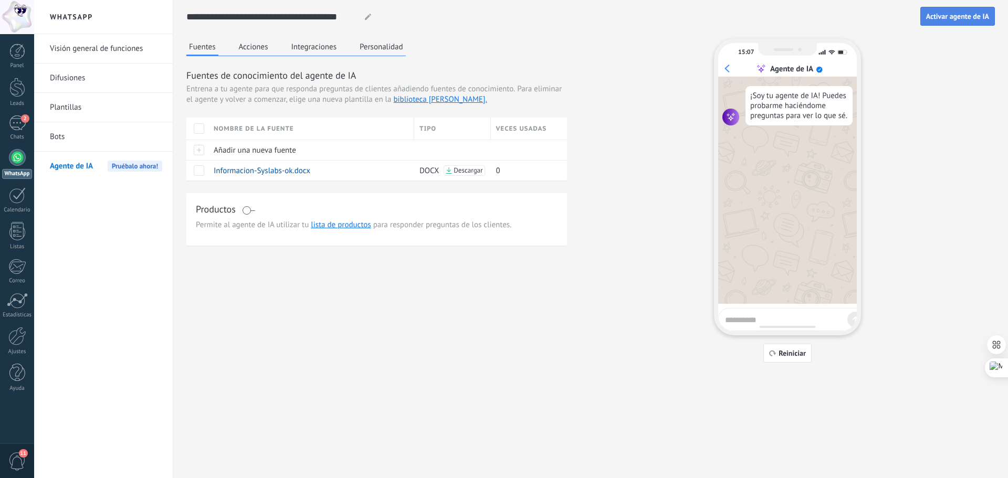
click at [947, 19] on span "Activar agente de IA" at bounding box center [957, 16] width 63 height 7
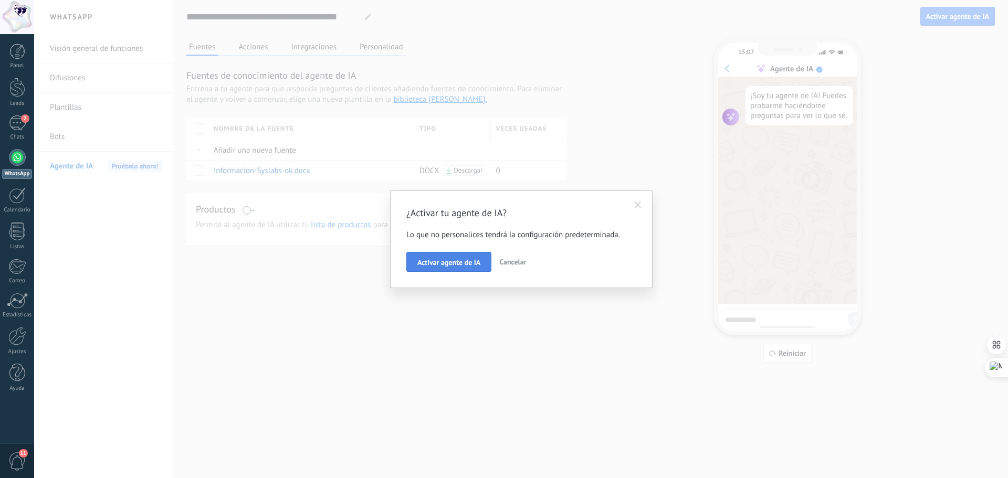
click at [464, 264] on span "Activar agente de IA" at bounding box center [448, 262] width 63 height 7
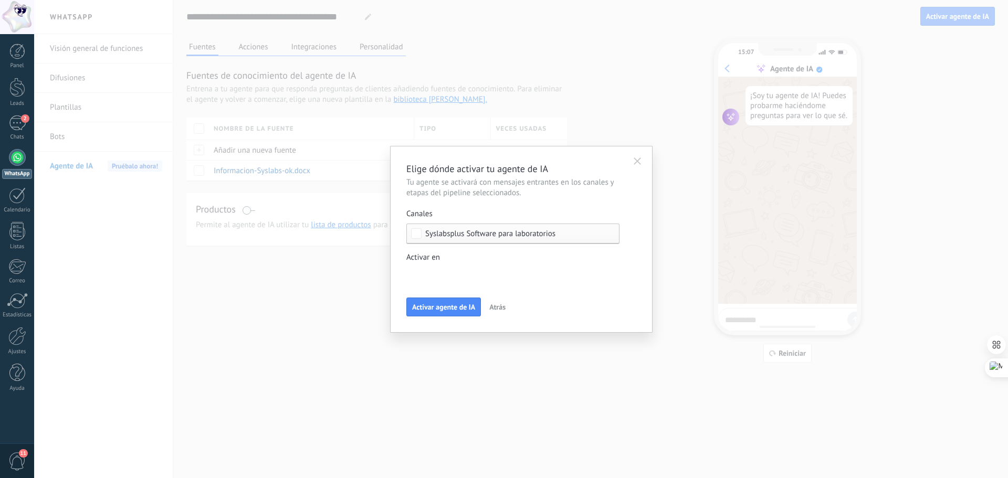
click at [0, 0] on div "Incoming leads Contacto inicial Negociación Debate contractual Discusión de con…" at bounding box center [0, 0] width 0 height 0
click at [502, 255] on div at bounding box center [521, 239] width 974 height 478
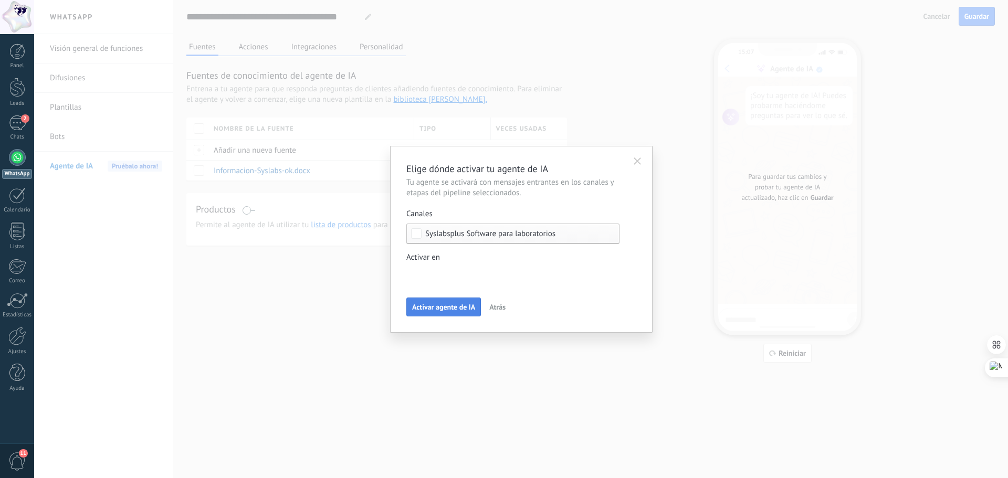
click at [444, 307] on span "Activar agente de IA" at bounding box center [443, 306] width 63 height 7
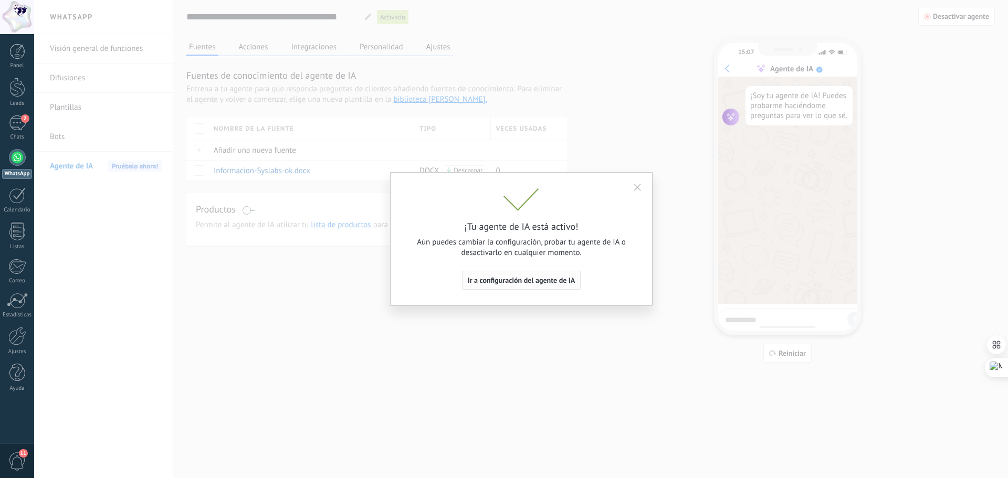
click at [525, 281] on span "Ir a configuración del agente de IA" at bounding box center [522, 280] width 108 height 7
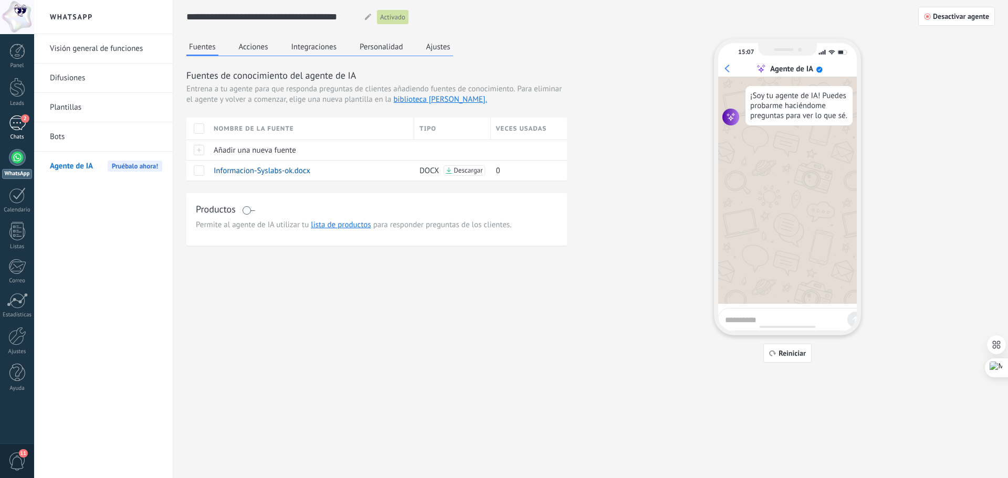
click at [20, 124] on div "2" at bounding box center [17, 122] width 17 height 15
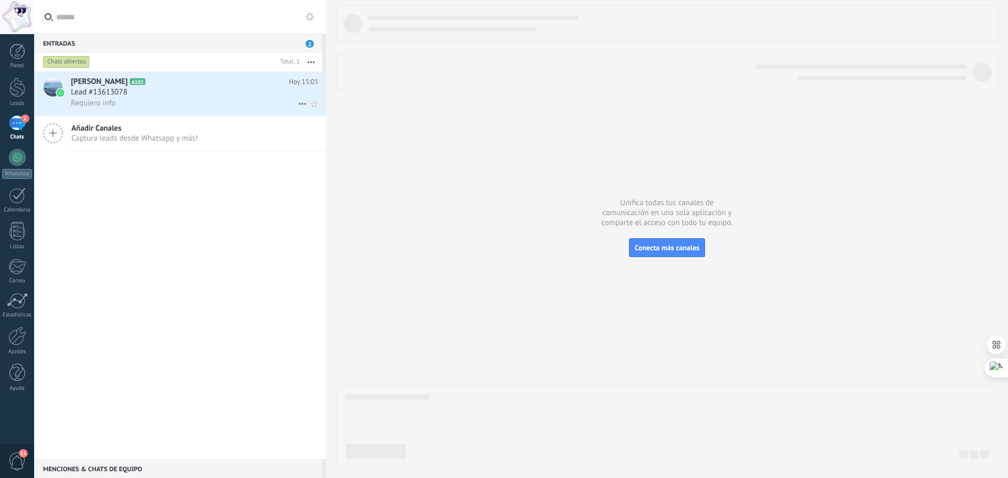
click at [300, 104] on icon at bounding box center [302, 104] width 13 height 13
click at [322, 129] on span "Conversación cerrada" at bounding box center [348, 130] width 71 height 21
